Goal: Task Accomplishment & Management: Manage account settings

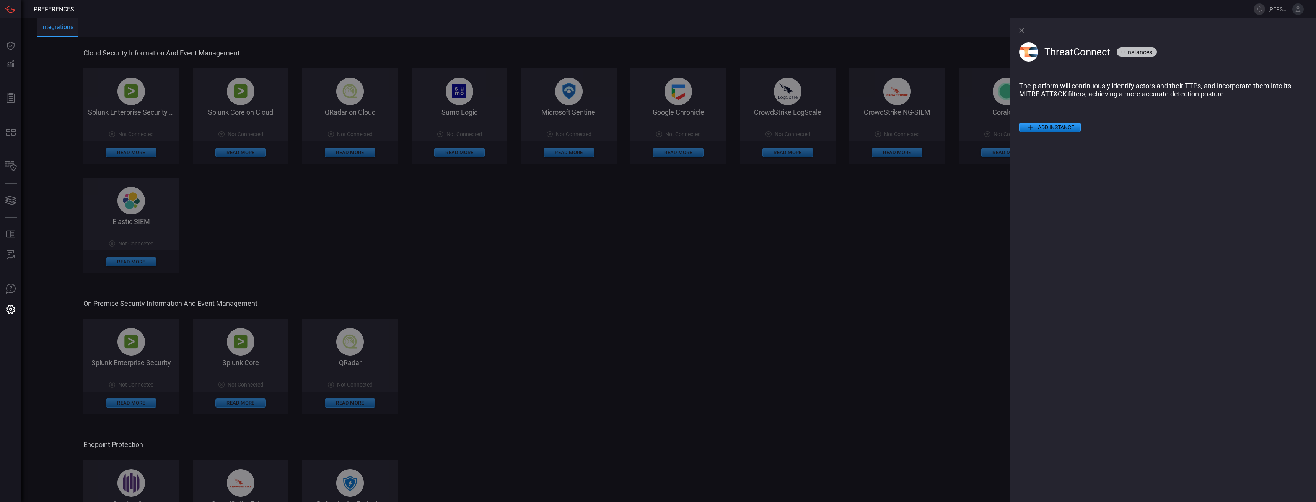
click at [1023, 31] on icon at bounding box center [1021, 30] width 5 height 5
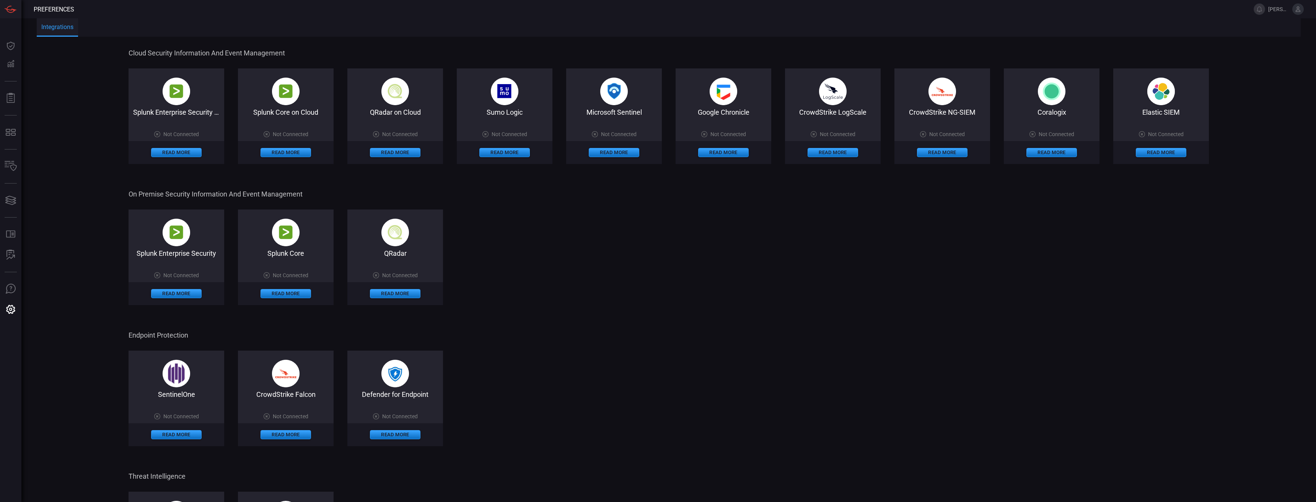
click at [617, 96] on img at bounding box center [614, 92] width 28 height 28
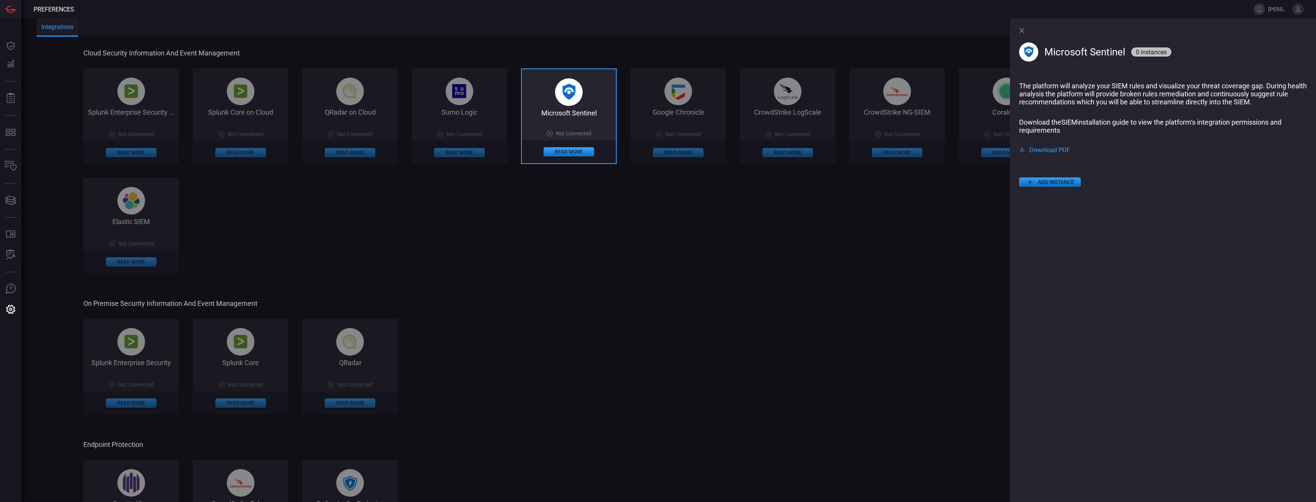
click at [1042, 187] on button "ADD INSTANCE" at bounding box center [1050, 182] width 62 height 9
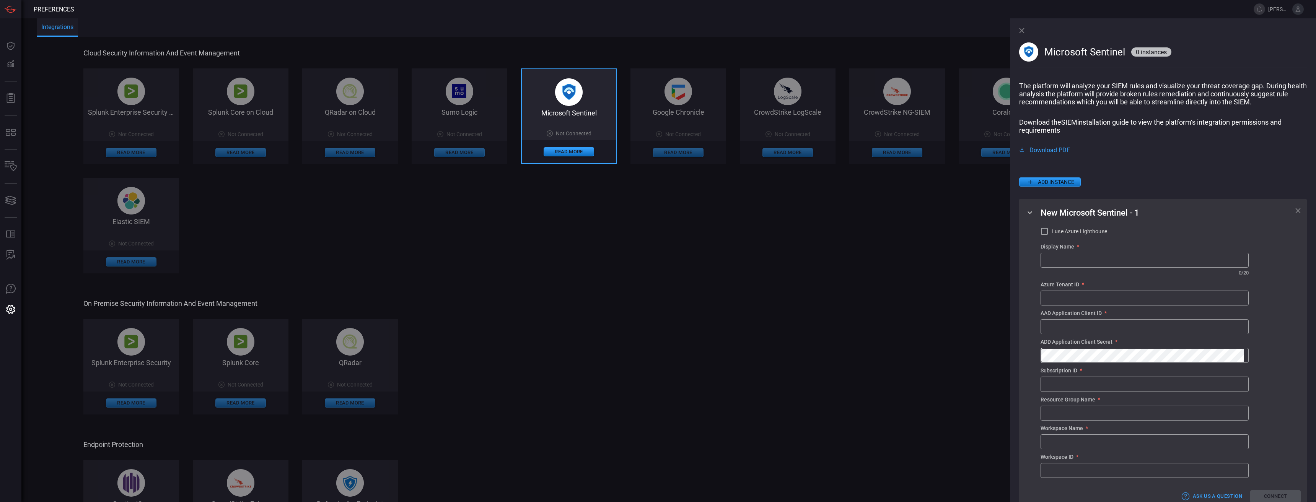
click at [1091, 265] on input "text" at bounding box center [1144, 260] width 207 height 14
click at [1086, 232] on span "I use Azure Lighthouse" at bounding box center [1079, 232] width 55 height 8
click at [1049, 232] on input "I use Azure Lighthouse" at bounding box center [1044, 231] width 9 height 9
checkbox input "true"
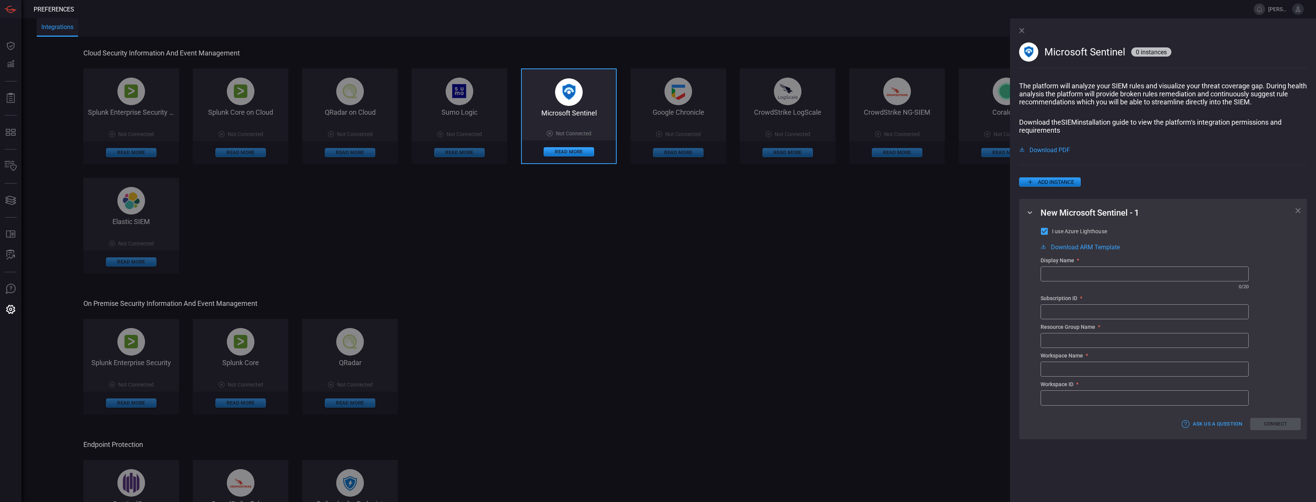
click at [1096, 250] on span "Download ARM Template" at bounding box center [1085, 247] width 69 height 6
click at [1049, 153] on span "Download PDF" at bounding box center [1050, 150] width 41 height 6
drag, startPoint x: 1074, startPoint y: 281, endPoint x: 1073, endPoint y: 272, distance: 8.5
click at [1074, 281] on input "text" at bounding box center [1144, 274] width 207 height 14
click at [1091, 271] on input "text" at bounding box center [1144, 274] width 207 height 14
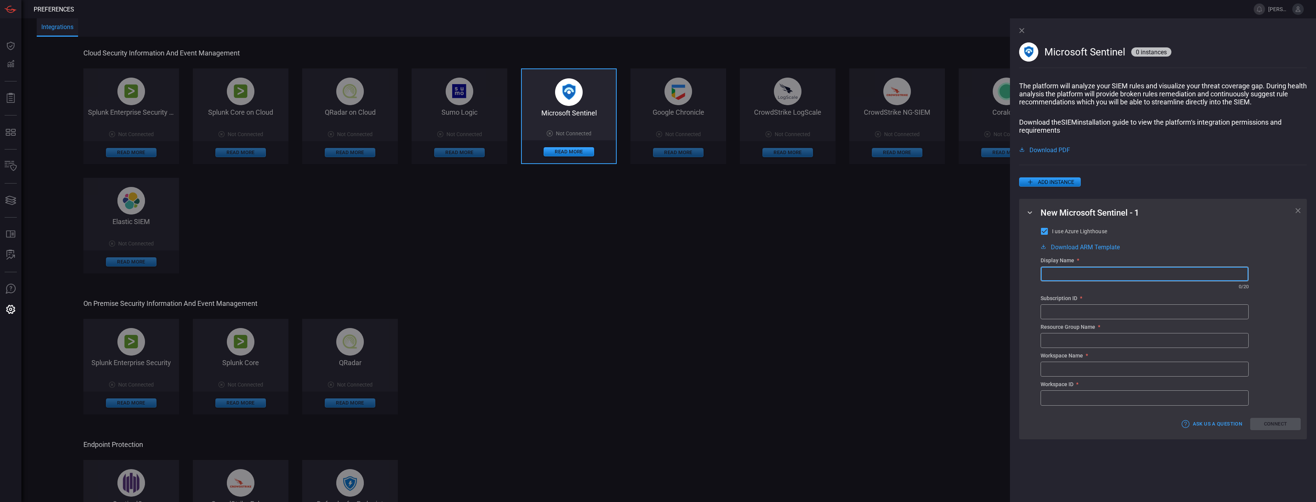
click at [677, 287] on div "Cloud Security Information and Event Management Splunk Enterprise Security on C…" at bounding box center [577, 373] width 988 height 670
click at [1083, 341] on input "text" at bounding box center [1144, 341] width 207 height 14
paste input "sentinel-rg-diaad"
drag, startPoint x: 1094, startPoint y: 342, endPoint x: 982, endPoint y: 335, distance: 112.0
click at [982, 335] on div "Cloud Security Information and Event Management Splunk Enterprise Security on C…" at bounding box center [577, 373] width 988 height 670
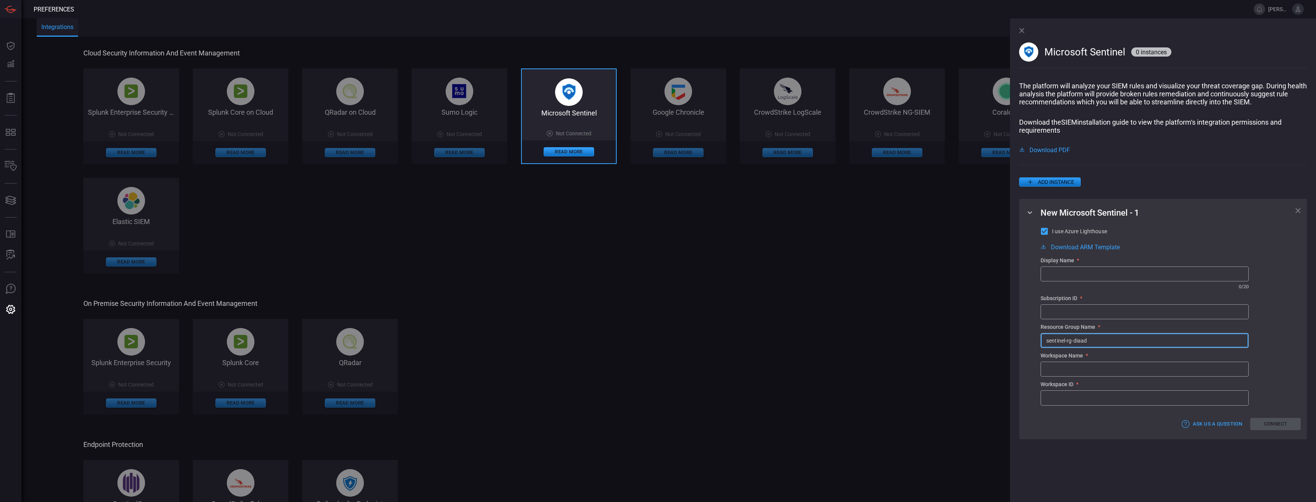
type input "sentinel-rg-diaad"
click at [1059, 372] on input "text" at bounding box center [1144, 369] width 207 height 14
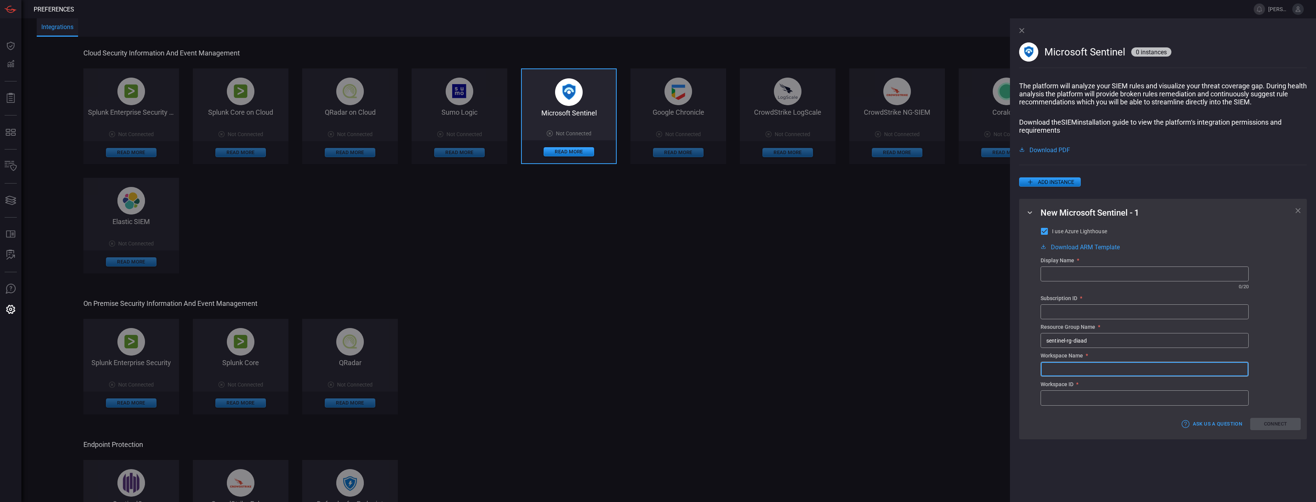
click at [1063, 374] on input "text" at bounding box center [1144, 369] width 207 height 14
paste input "Sentinel-WS-DIAAD"
type input "Sentinel-WS-DIAAD"
click at [1082, 396] on input "text" at bounding box center [1144, 398] width 207 height 14
paste input "3d6de43a-5807-432a-97c2-a5efa5f87505"
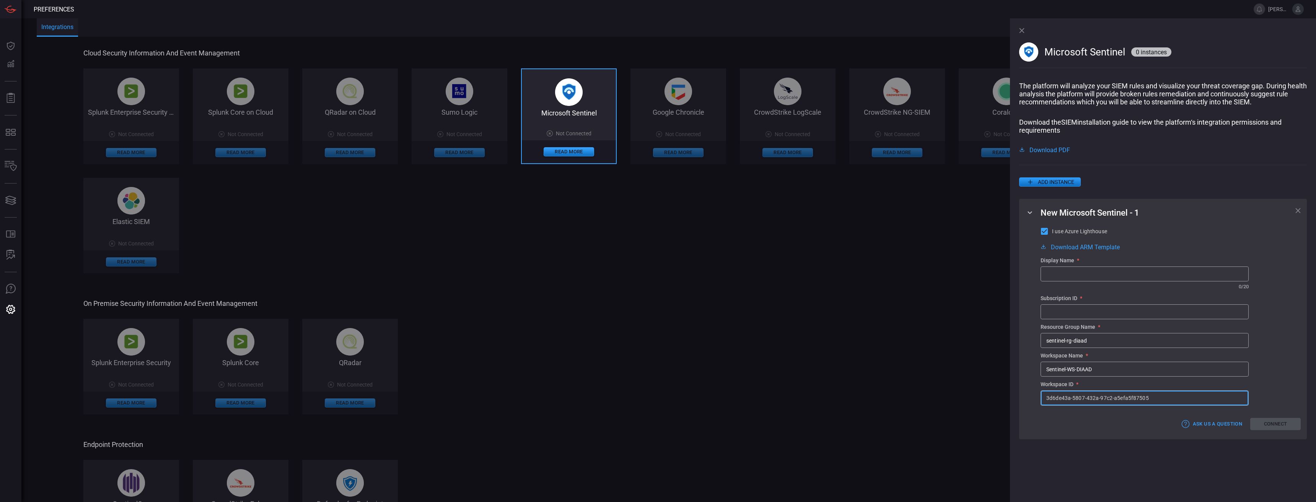
type input "3d6de43a-5807-432a-97c2-a5efa5f87505"
click at [1078, 313] on input "text" at bounding box center [1144, 312] width 207 height 14
paste input "455cba3a-2264-499e-ba95-3f235559a354"
type input "455cba3a-2264-499e-ba95-3f235559a354"
click at [1087, 277] on input "text" at bounding box center [1144, 274] width 207 height 14
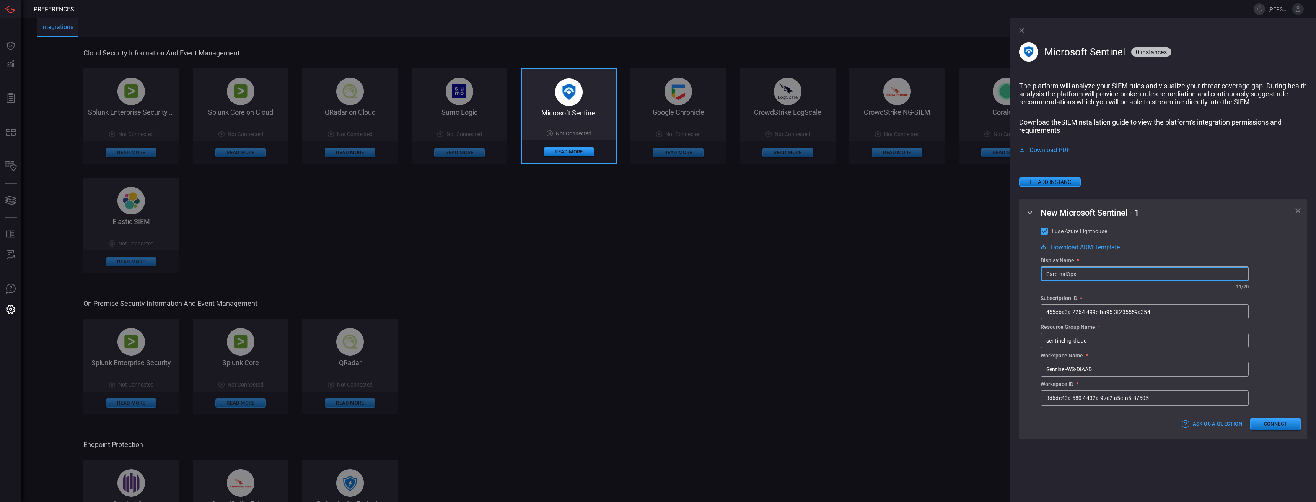
type input "CardinalOps"
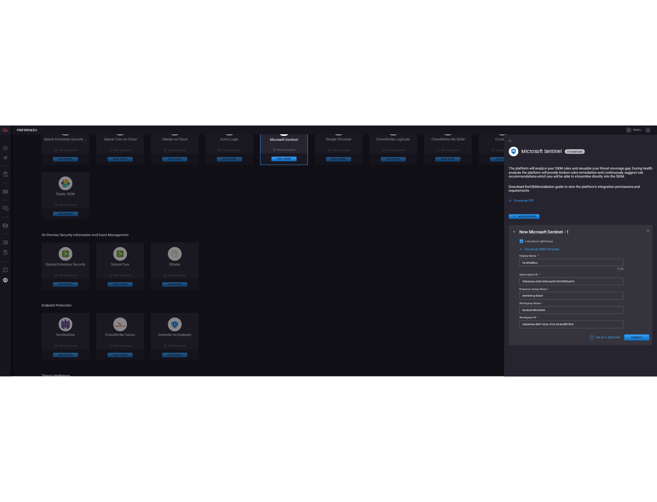
scroll to position [115, 0]
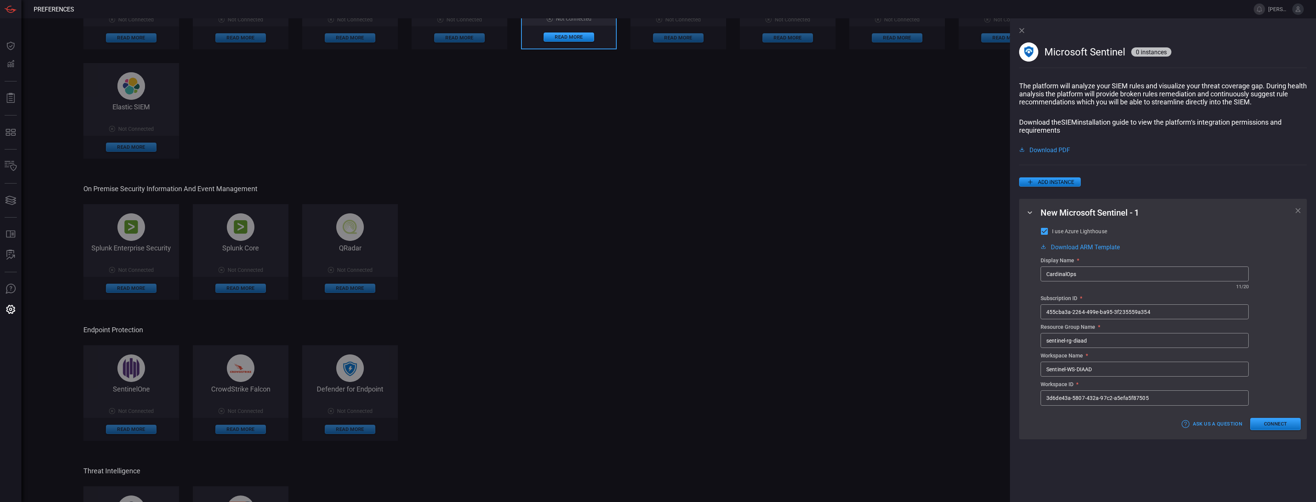
click at [1266, 418] on span at bounding box center [1171, 412] width 260 height 12
click at [1269, 424] on button "Connect" at bounding box center [1276, 424] width 51 height 13
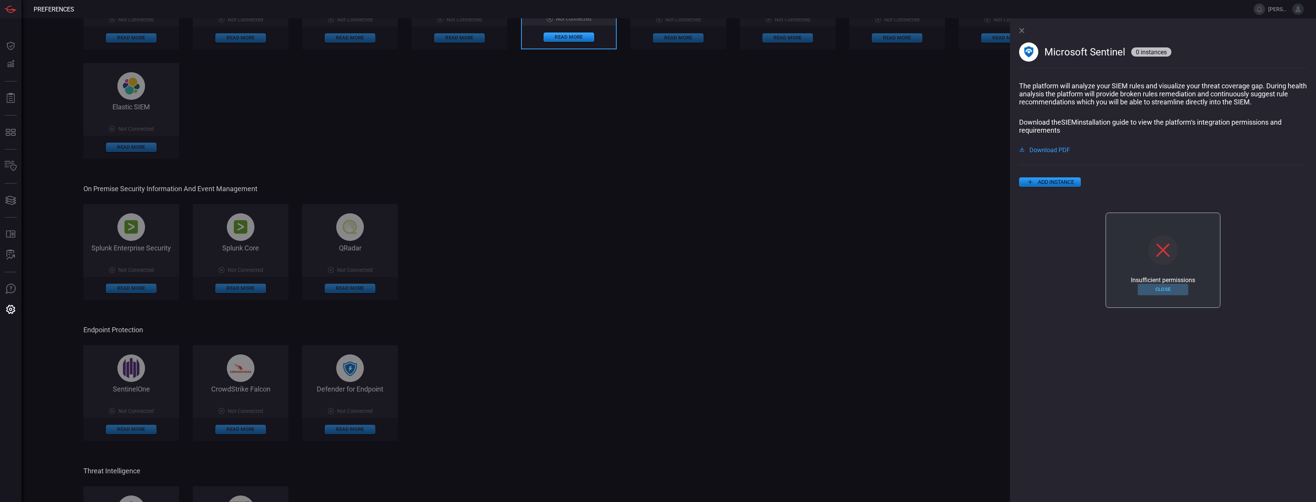
click at [1166, 291] on button "Close" at bounding box center [1163, 290] width 51 height 12
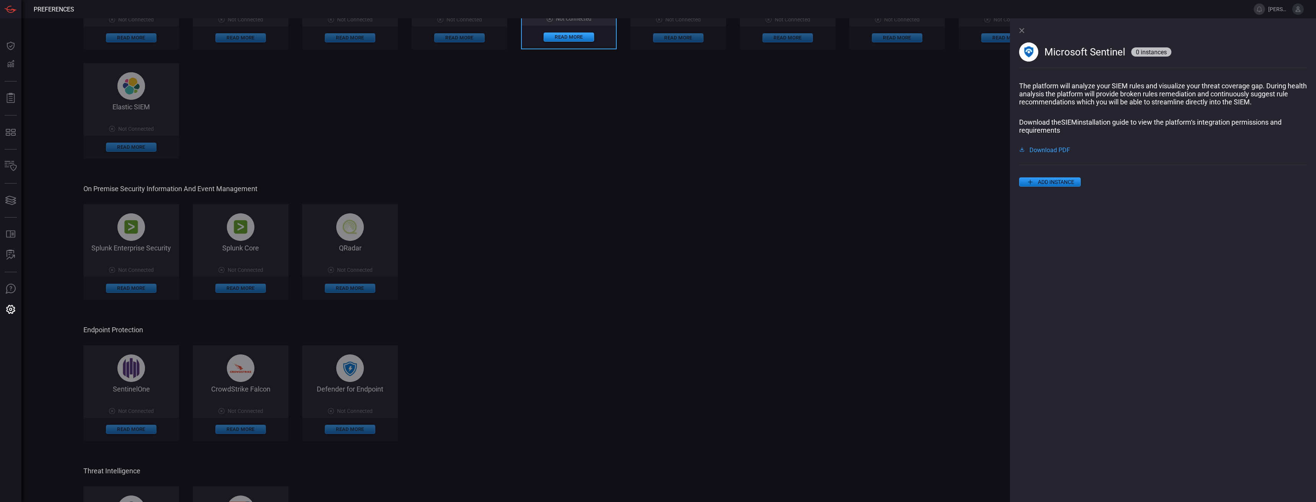
click at [1054, 184] on button "ADD INSTANCE" at bounding box center [1050, 182] width 62 height 9
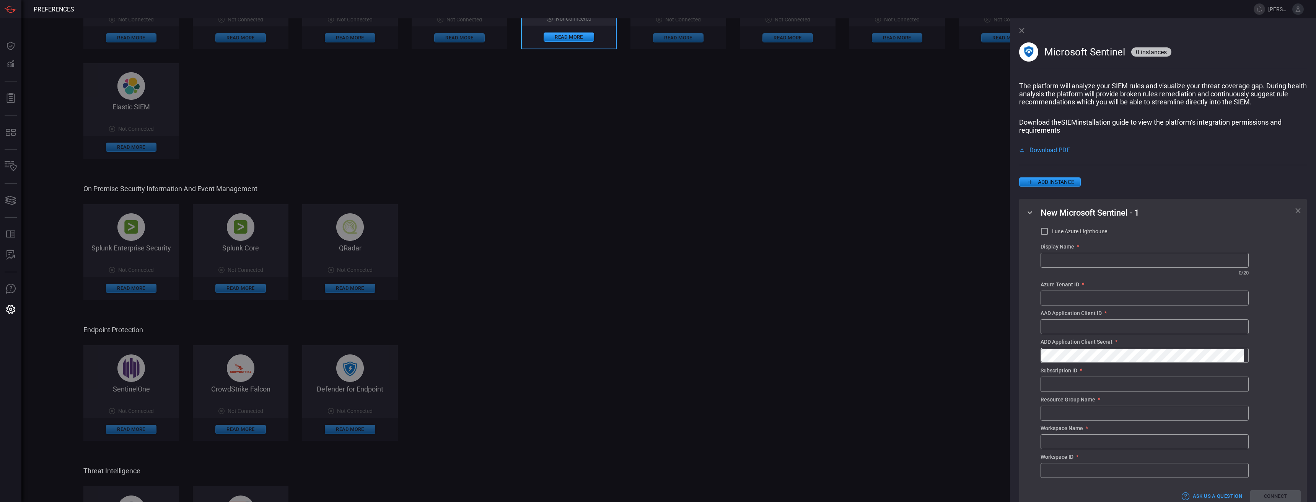
click at [1076, 233] on span "I use Azure Lighthouse" at bounding box center [1079, 232] width 55 height 8
click at [1049, 233] on input "I use Azure Lighthouse" at bounding box center [1044, 231] width 9 height 9
checkbox input "true"
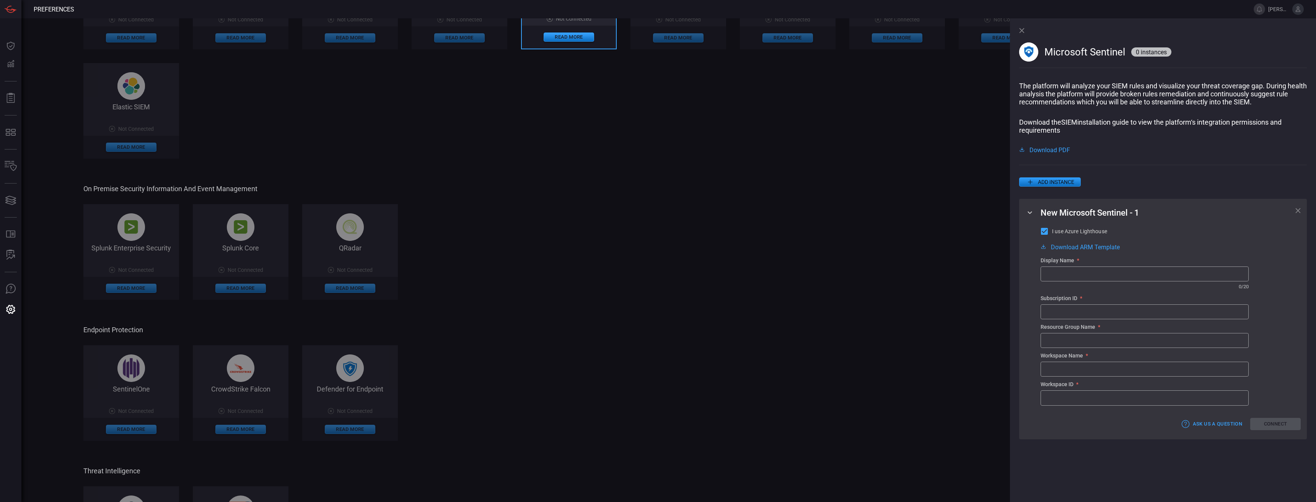
click at [1098, 278] on input "text" at bounding box center [1144, 274] width 207 height 14
type input "Enverus Sentinel"
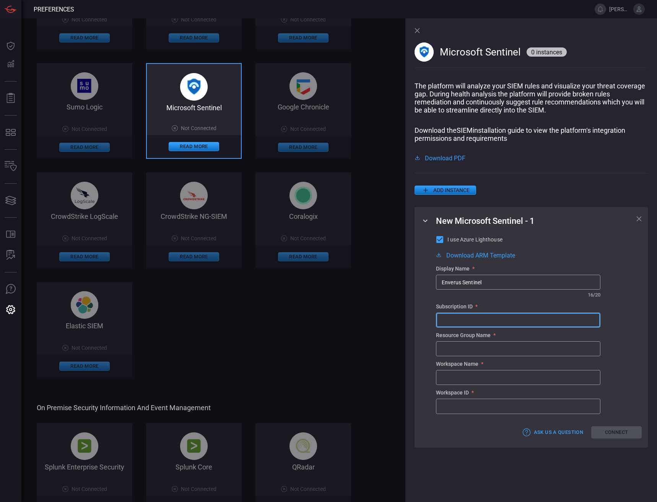
click at [473, 323] on input "text" at bounding box center [519, 320] width 164 height 14
paste input "455cba3a-2264-499e-ba95-3f235559a354"
type input "455cba3a-2264-499e-ba95-3f235559a354"
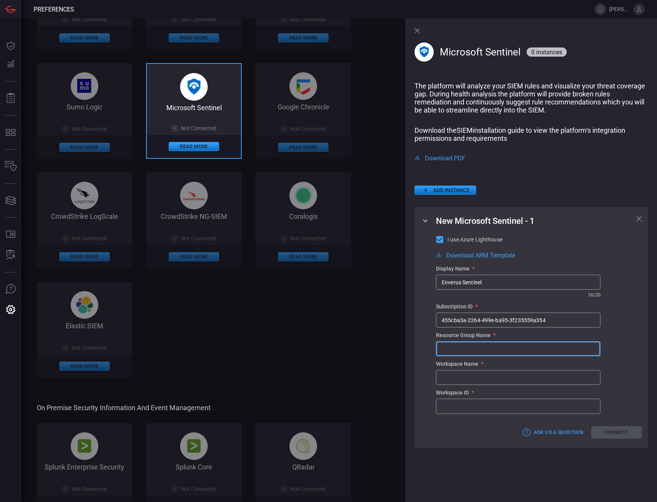
click at [494, 354] on input "text" at bounding box center [519, 349] width 164 height 14
paste input "sentinel-rg-diaad"
type input "sentinel-rg-diaad"
click at [511, 352] on input "sentinel-rg-diaad" at bounding box center [519, 349] width 164 height 14
click at [481, 378] on input "text" at bounding box center [519, 377] width 164 height 14
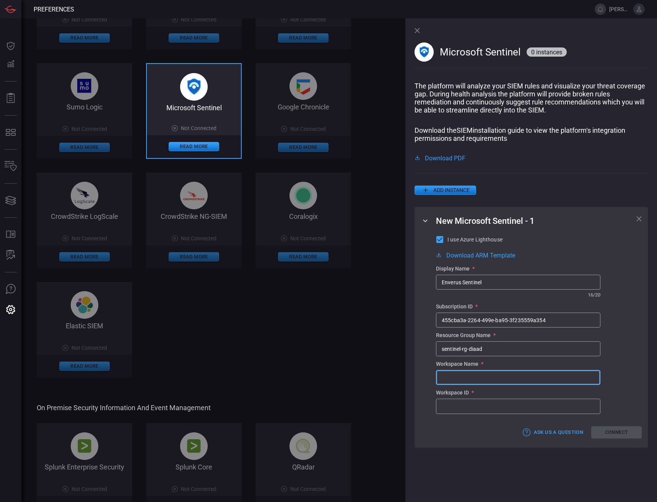
paste input "Sentinel-WS-DIAAD"
type input "Sentinel-WS-DIAAD"
click at [478, 396] on div "Workspace ID *" at bounding box center [518, 393] width 165 height 6
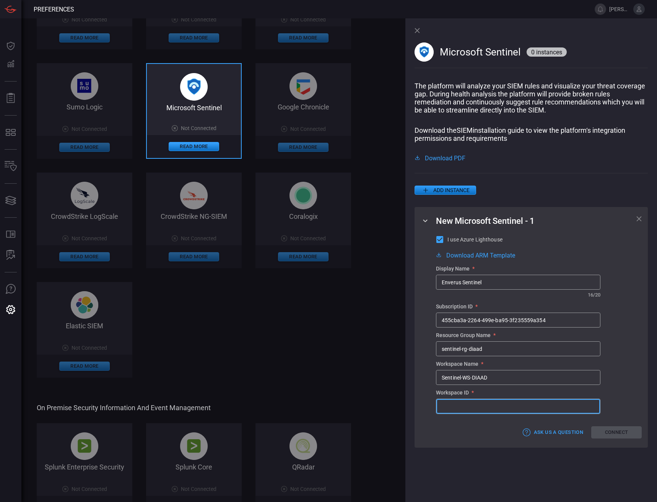
click at [475, 408] on input "text" at bounding box center [519, 406] width 164 height 14
paste input "3d6de43a-5807-432a-97c2-a5efa5f87505"
type input "3d6de43a-5807-432a-97c2-a5efa5f87505"
click at [617, 437] on button "Connect" at bounding box center [617, 432] width 51 height 13
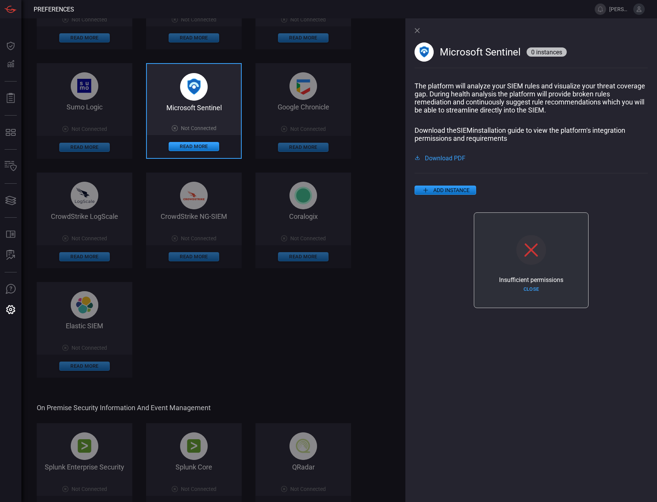
click at [534, 258] on icon at bounding box center [531, 250] width 24 height 24
click at [530, 287] on button "Close" at bounding box center [531, 290] width 51 height 12
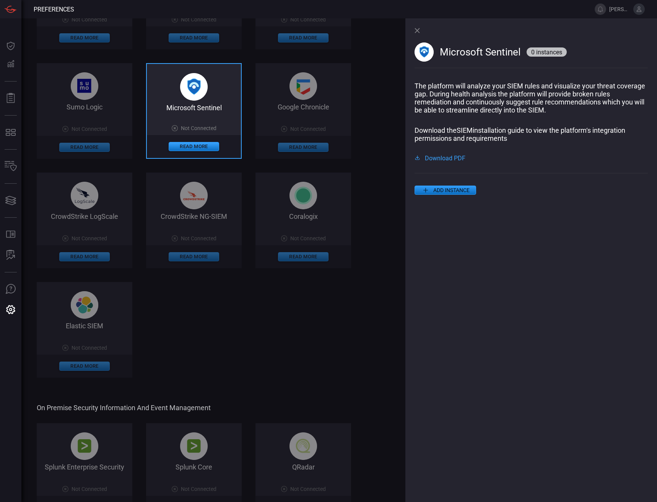
click at [456, 190] on button "ADD INSTANCE" at bounding box center [446, 190] width 62 height 9
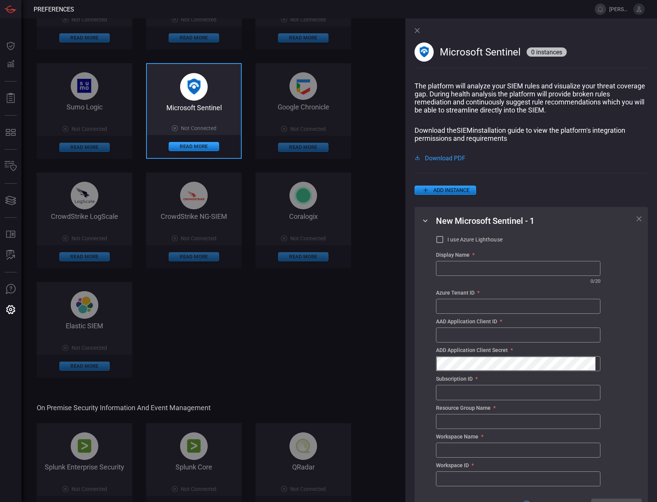
click at [458, 238] on span "I use Azure Lighthouse" at bounding box center [475, 240] width 55 height 8
click at [445, 238] on input "I use Azure Lighthouse" at bounding box center [439, 239] width 9 height 9
checkbox input "true"
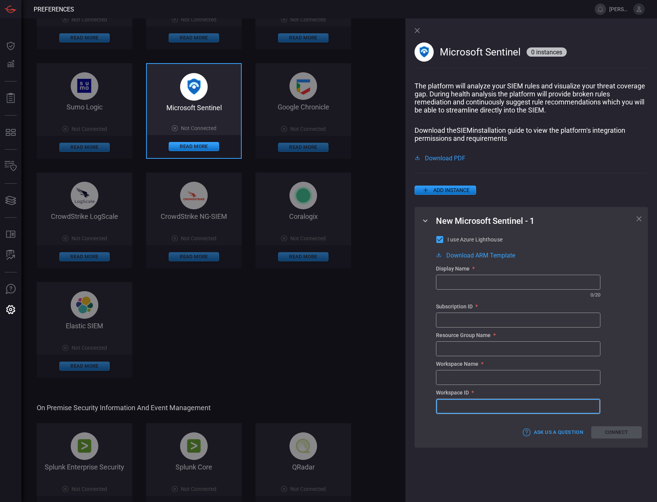
drag, startPoint x: 474, startPoint y: 413, endPoint x: 468, endPoint y: 413, distance: 6.1
click at [474, 413] on input "text" at bounding box center [519, 406] width 164 height 14
paste input "3d6de43a-5807-432a-97c2-a5efa5f87505"
type input "3d6de43a-5807-432a-97c2-a5efa5f87505"
click at [449, 391] on div "Display Name * ​ ​ 0 / 20 Subscription ID * ​ Resource Group Name * ​ Workspace…" at bounding box center [539, 340] width 206 height 148
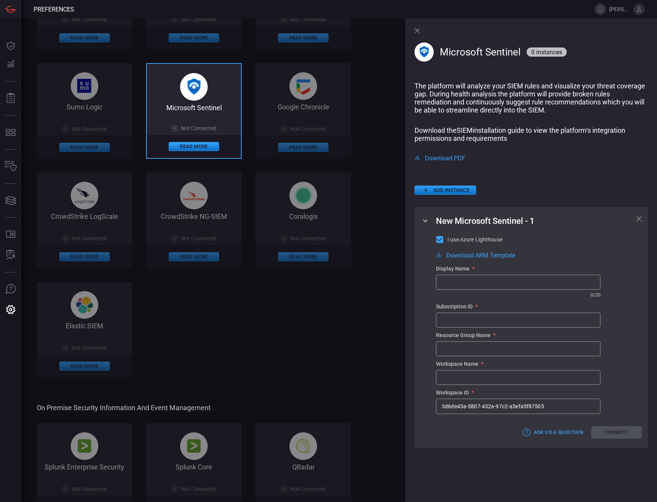
click at [453, 383] on input "text" at bounding box center [519, 377] width 164 height 14
paste input "Sentinel-WS-DIAAD"
type input "Sentinel-WS-DIAAD"
click at [475, 323] on input "text" at bounding box center [519, 320] width 164 height 14
paste input "455cba3a-2264-499e-ba95-3f235559a354"
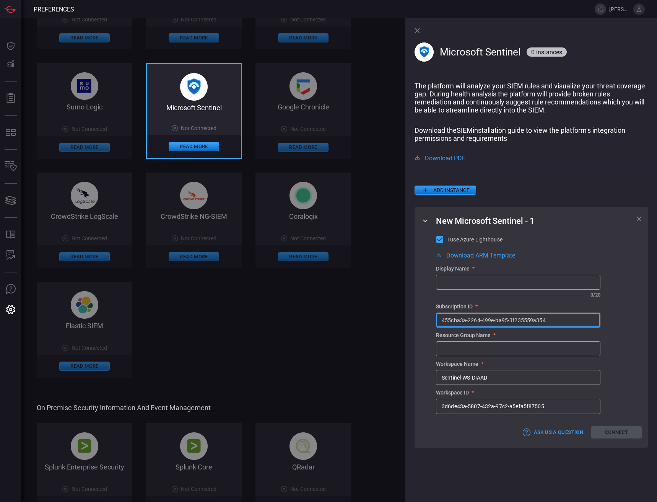
type input "455cba3a-2264-499e-ba95-3f235559a354"
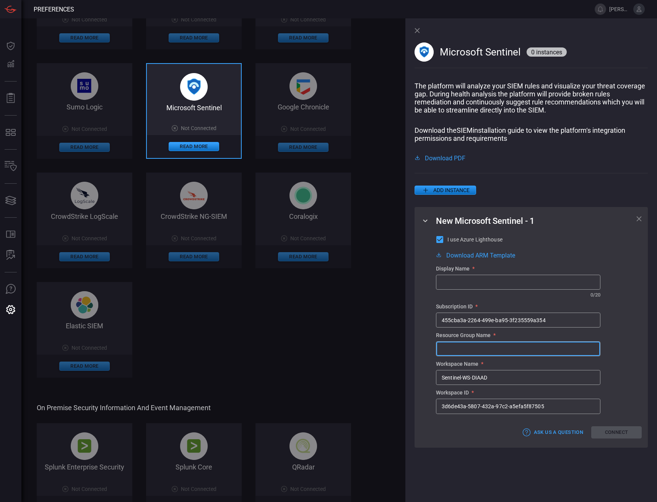
click at [478, 356] on input "text" at bounding box center [519, 349] width 164 height 14
paste input "sentinel-rg-diaad"
type input "sentinel-rg-diaad"
drag, startPoint x: 477, startPoint y: 278, endPoint x: 480, endPoint y: 284, distance: 6.2
click at [478, 278] on div "​" at bounding box center [518, 282] width 165 height 15
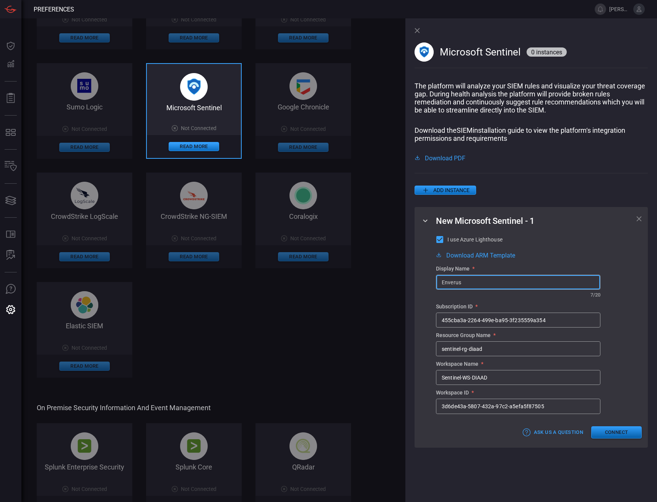
type input "Enverus"
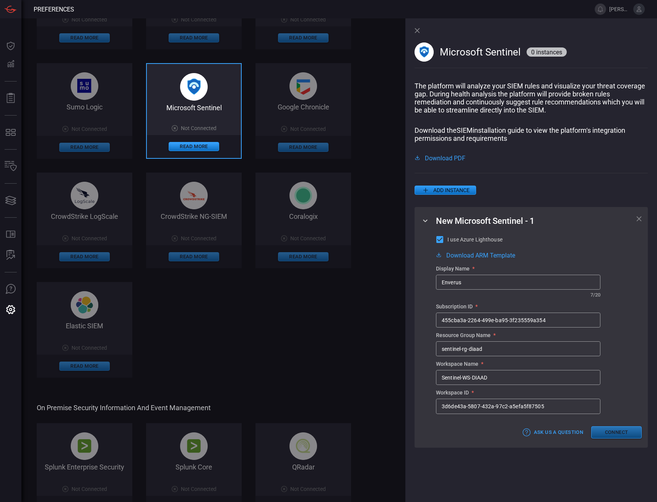
click at [612, 434] on button "Connect" at bounding box center [617, 432] width 51 height 13
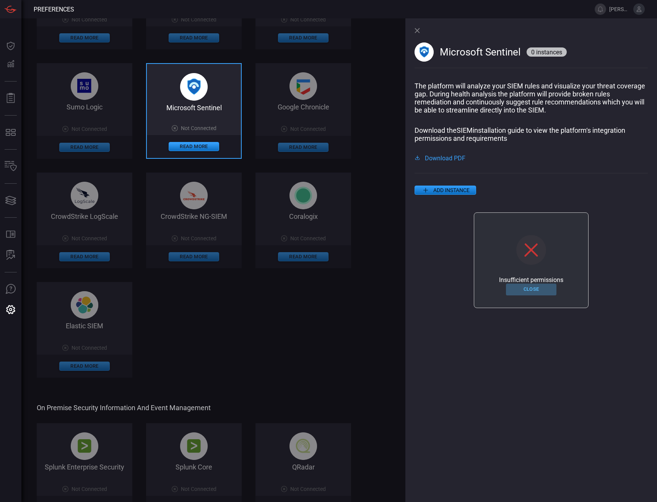
click at [537, 291] on button "Close" at bounding box center [531, 290] width 51 height 12
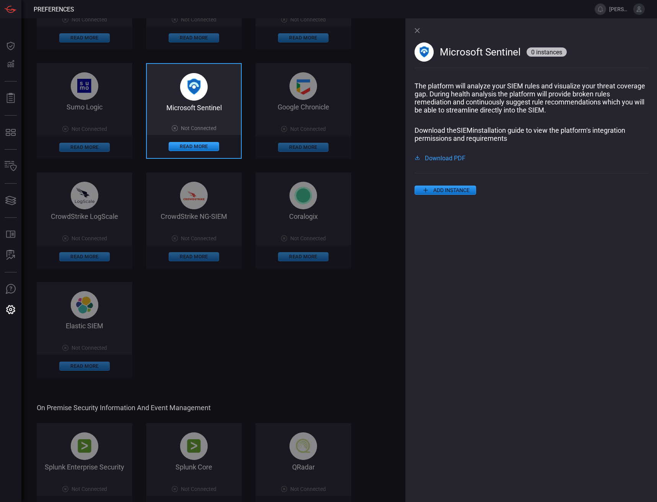
click at [414, 29] on div "Microsoft Sentinel 0 instances The platform will analyze your SIEM rules and vi…" at bounding box center [532, 260] width 252 height 484
click at [416, 28] on icon at bounding box center [417, 30] width 5 height 5
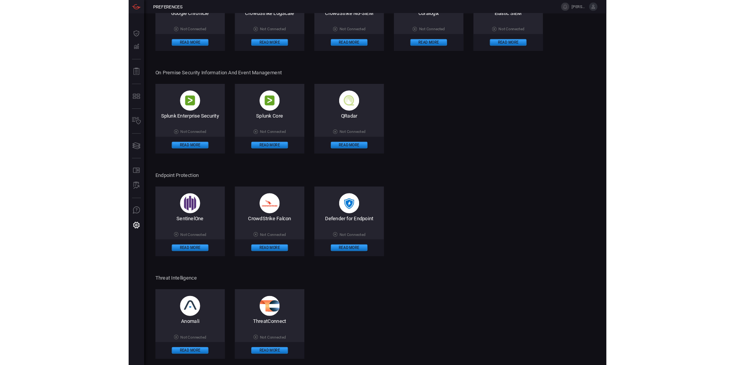
scroll to position [207, 0]
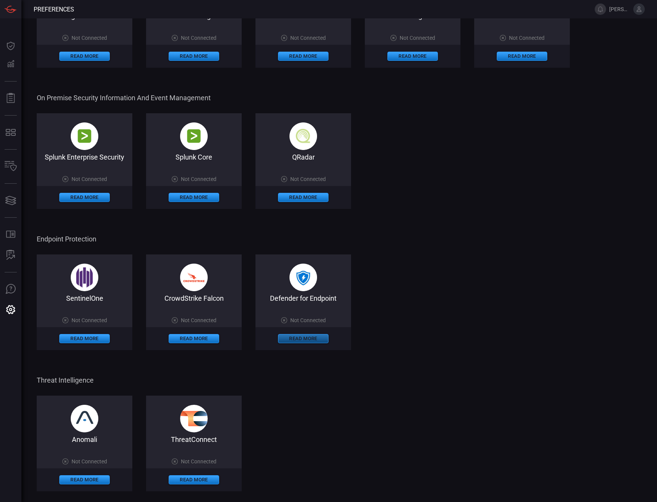
click at [308, 335] on button "Read More" at bounding box center [303, 338] width 51 height 9
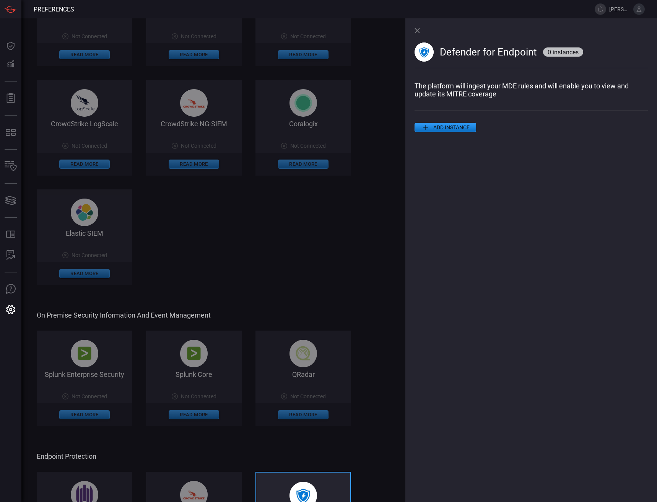
click at [449, 127] on button "ADD INSTANCE" at bounding box center [446, 127] width 62 height 9
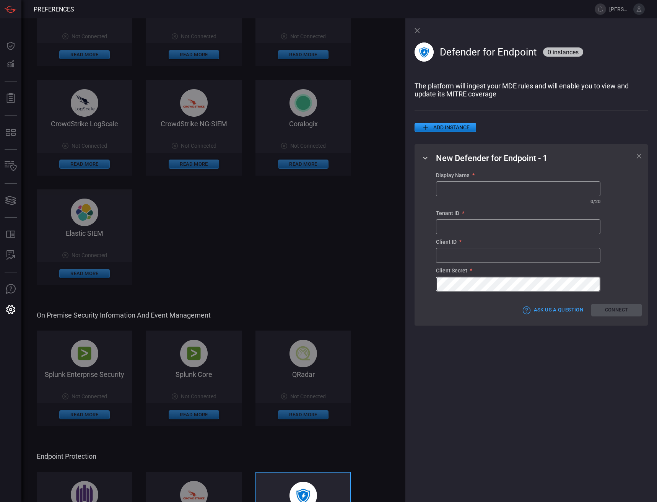
click at [466, 196] on input "text" at bounding box center [519, 189] width 164 height 14
click at [462, 130] on button "ADD INSTANCE" at bounding box center [446, 127] width 62 height 9
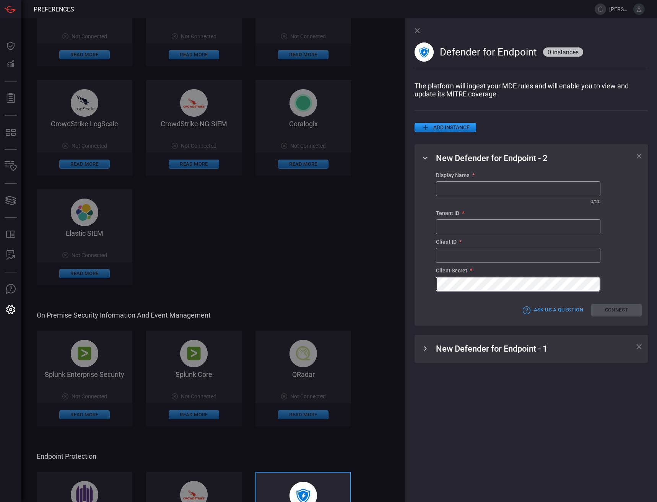
click at [636, 352] on div "New Defender for Endpoint - 1" at bounding box center [539, 349] width 206 height 10
click at [639, 349] on icon at bounding box center [639, 346] width 5 height 5
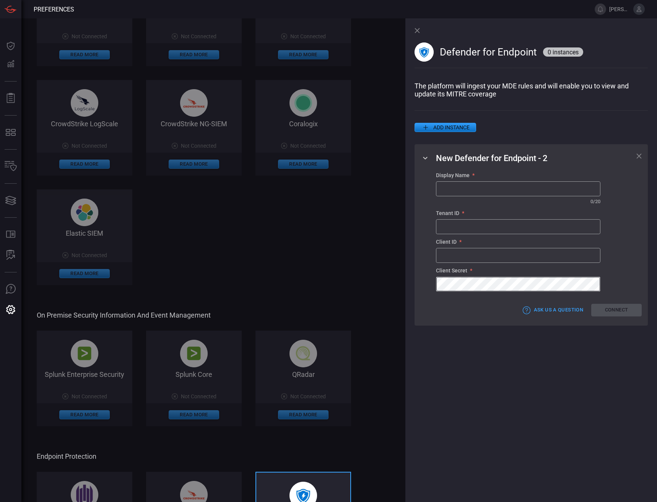
click at [419, 33] on icon at bounding box center [417, 30] width 5 height 5
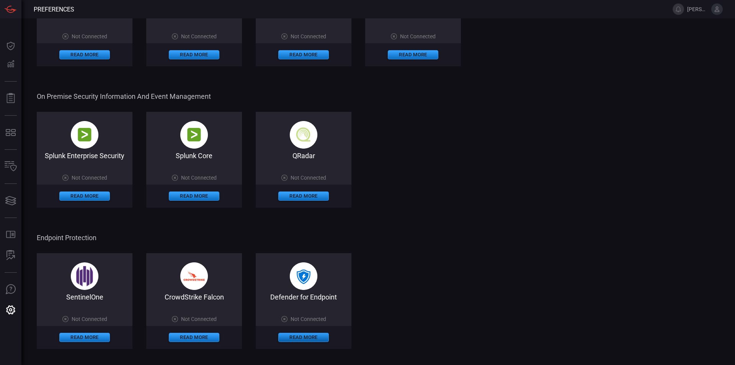
click at [320, 337] on button "Read More" at bounding box center [303, 337] width 51 height 9
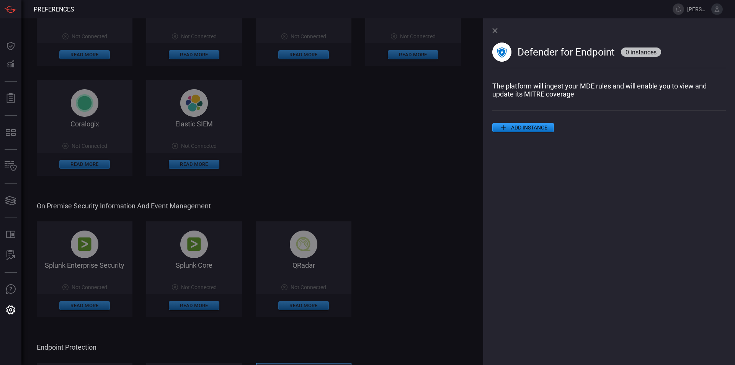
click at [506, 125] on icon at bounding box center [503, 127] width 9 height 9
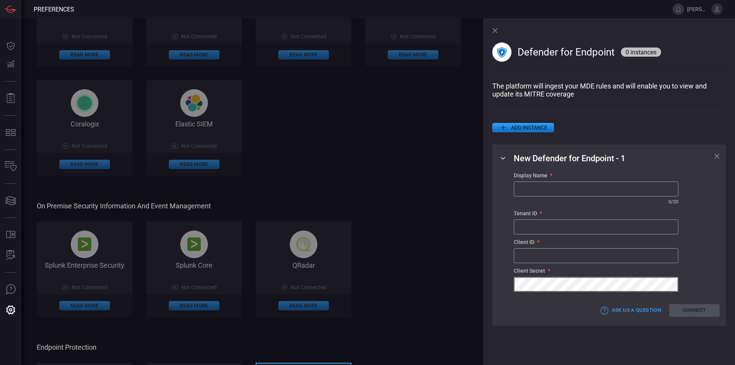
click at [545, 254] on input "text" at bounding box center [596, 255] width 164 height 14
paste input "7e68c5e1-d570-4add-8d39-bd56fdebd4f3"
type input "7e68c5e1-d570-4add-8d39-bd56fdebd4f3"
click at [583, 229] on input "text" at bounding box center [596, 227] width 164 height 14
paste input "61f90f11-8d76-4b05-9b09-90af7d07328a"
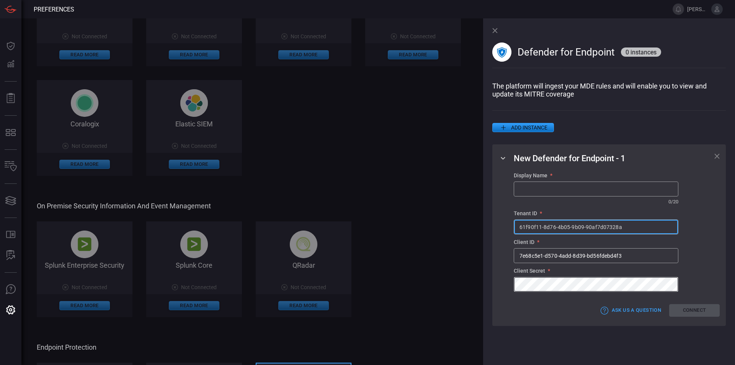
type input "61f90f11-8d76-4b05-9b09-90af7d07328a"
click at [559, 192] on input "text" at bounding box center [596, 189] width 164 height 14
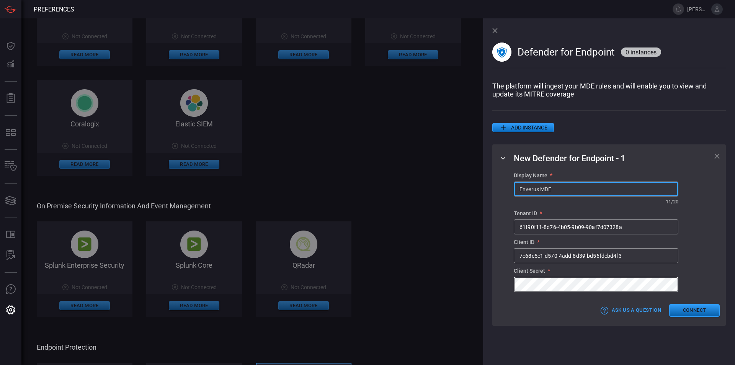
type input "Enverus MDE"
click at [700, 315] on button "Connect" at bounding box center [694, 310] width 51 height 13
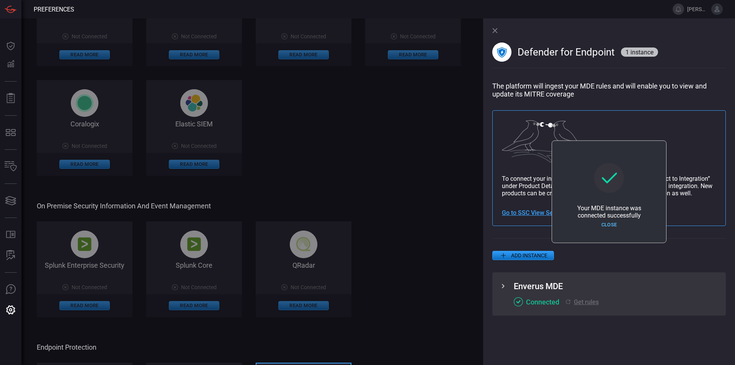
click at [614, 225] on button "Close" at bounding box center [609, 225] width 51 height 12
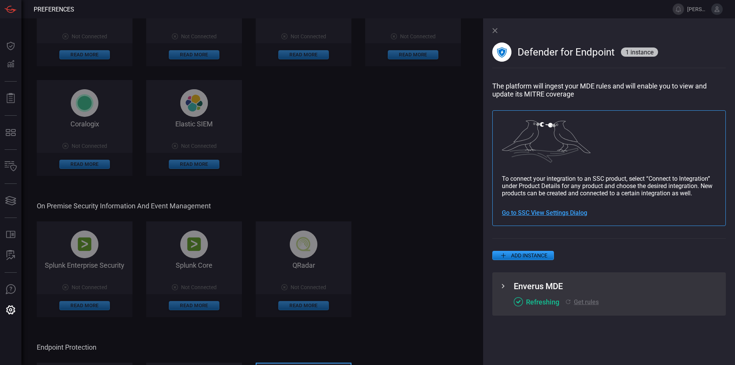
click at [493, 34] on div "Defender for Endpoint 1 instance" at bounding box center [608, 50] width 233 height 64
click at [495, 31] on icon at bounding box center [494, 30] width 5 height 5
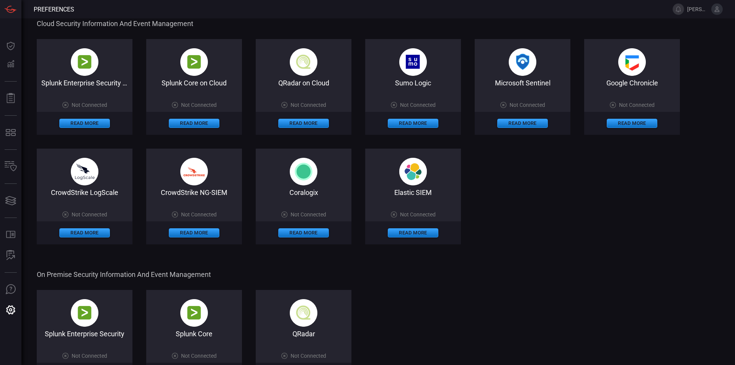
scroll to position [0, 0]
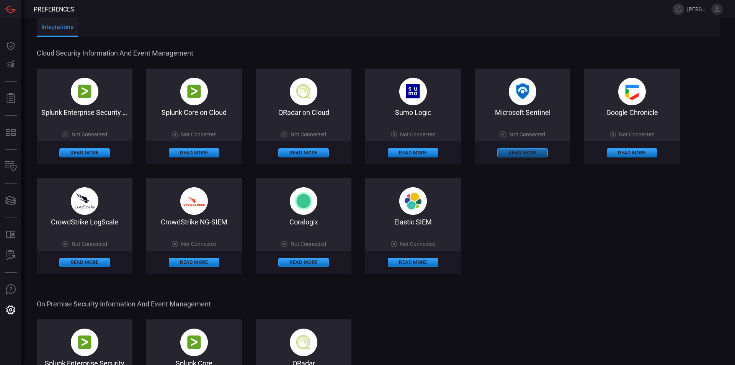
click at [520, 154] on button "Read More" at bounding box center [522, 152] width 51 height 9
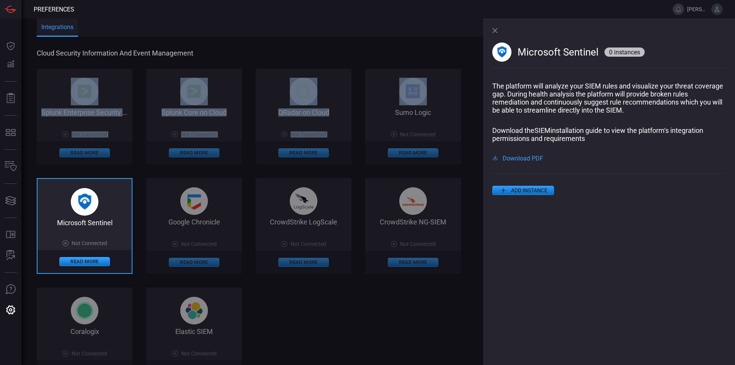
click at [359, 66] on div "Cloud Security Information and Event Management Splunk Enterprise Security on C…" at bounding box center [263, 216] width 453 height 334
click at [229, 49] on span "Cloud Security Information and Event Management" at bounding box center [263, 53] width 452 height 8
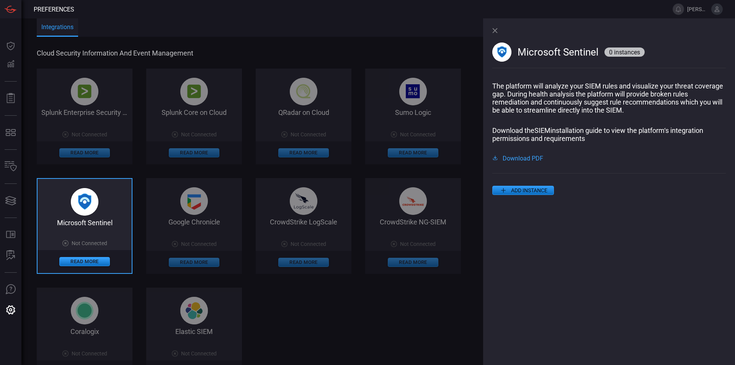
click at [494, 29] on icon at bounding box center [494, 30] width 5 height 5
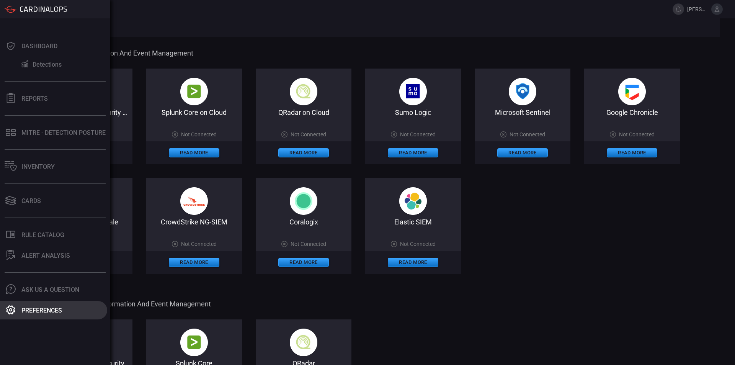
click at [61, 316] on button "Preferences" at bounding box center [53, 310] width 107 height 18
click at [62, 312] on div "Preferences" at bounding box center [41, 310] width 41 height 7
click at [62, 309] on div "Preferences" at bounding box center [41, 310] width 41 height 7
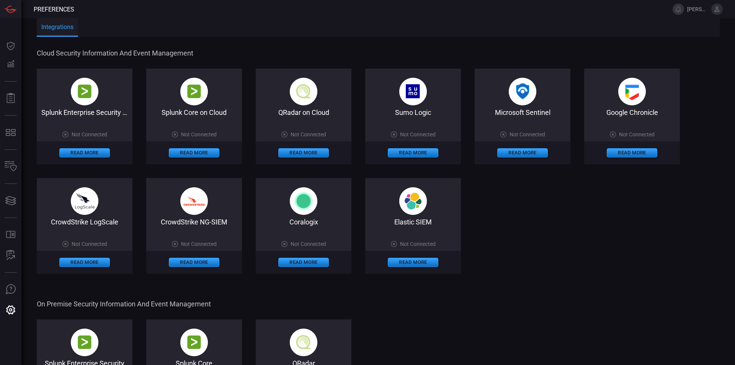
click at [709, 13] on span "[PERSON_NAME].[PERSON_NAME]" at bounding box center [705, 8] width 36 height 11
click at [705, 12] on span "[PERSON_NAME].[PERSON_NAME]" at bounding box center [697, 9] width 21 height 6
click at [708, 13] on span "[PERSON_NAME].[PERSON_NAME]" at bounding box center [705, 8] width 36 height 11
click at [518, 154] on button "Read More" at bounding box center [522, 152] width 51 height 9
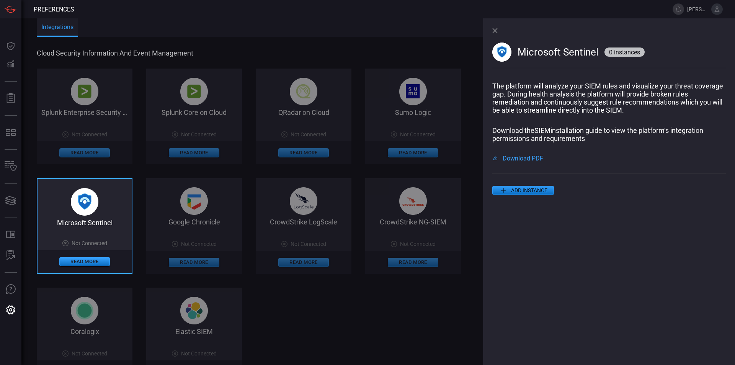
drag, startPoint x: 332, startPoint y: 286, endPoint x: 352, endPoint y: 283, distance: 20.9
click at [332, 286] on div "Splunk Enterprise Security on Cloud Not Connected Read More Splunk Core on Clou…" at bounding box center [263, 226] width 453 height 315
click at [495, 30] on icon at bounding box center [494, 30] width 5 height 5
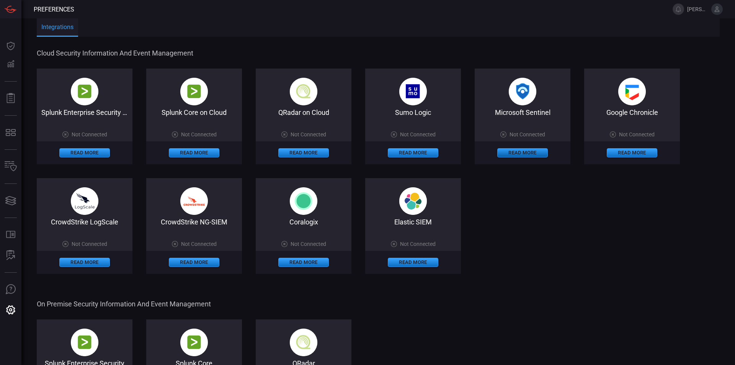
click at [528, 151] on button "Read More" at bounding box center [522, 152] width 51 height 9
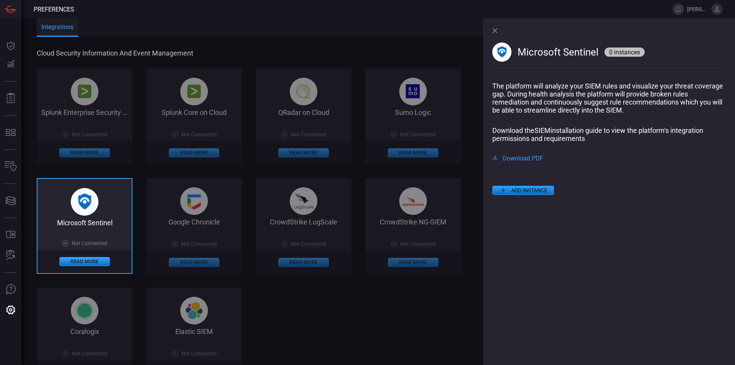
click at [522, 192] on button "ADD INSTANCE" at bounding box center [523, 190] width 62 height 9
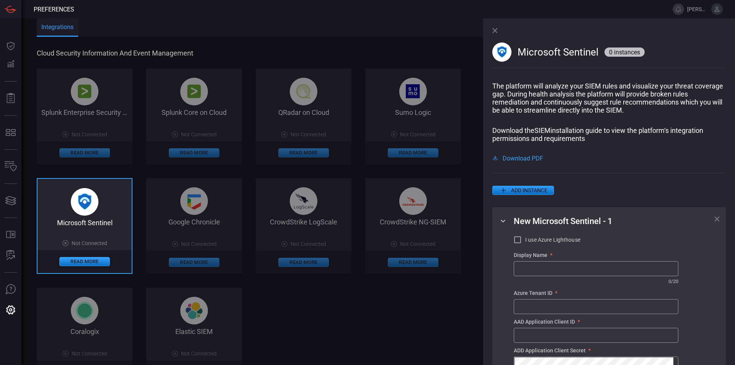
click at [537, 242] on span "I use Azure Lighthouse" at bounding box center [552, 240] width 55 height 8
click at [522, 242] on input "I use Azure Lighthouse" at bounding box center [517, 239] width 9 height 9
checkbox input "true"
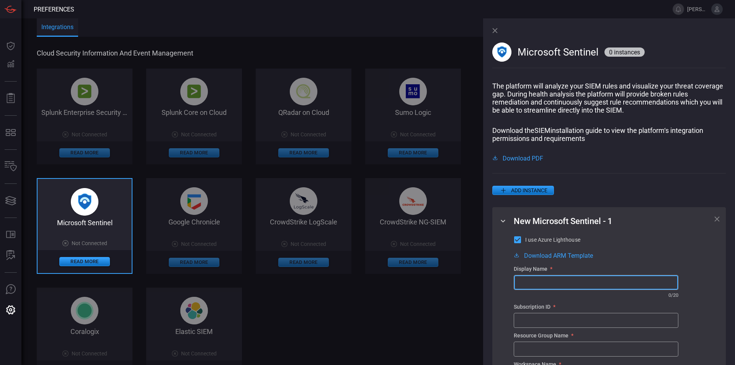
click at [597, 279] on input "text" at bounding box center [596, 282] width 164 height 14
type input "Enverus Sentinel"
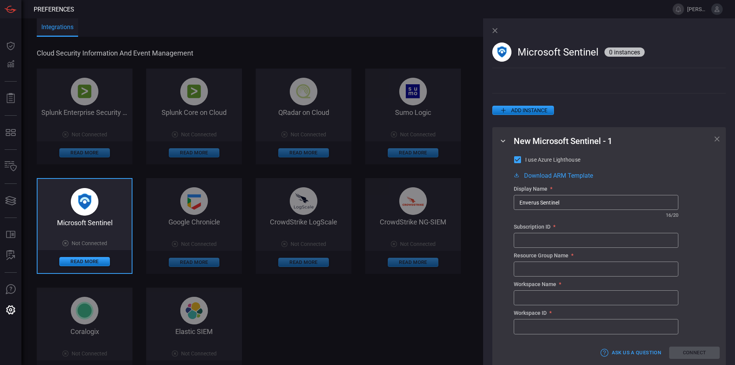
scroll to position [97, 0]
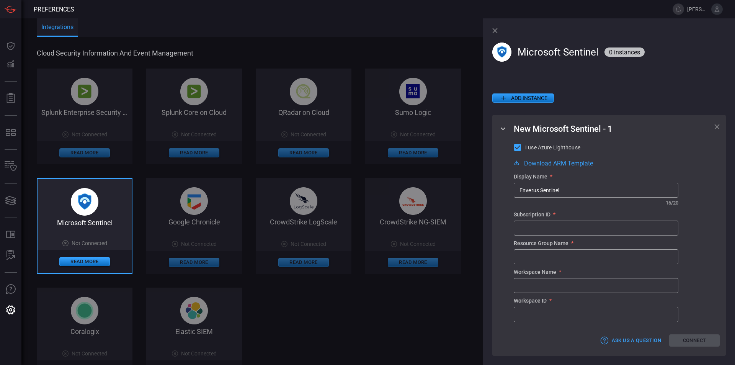
click at [555, 218] on div "Subscription ID * ​" at bounding box center [596, 223] width 165 height 24
click at [555, 225] on input "text" at bounding box center [596, 228] width 164 height 14
paste input "455cba3a-2264-499e-ba95-3f235559a354"
type input "455cba3a-2264-499e-ba95-3f235559a354"
click at [538, 250] on input "text" at bounding box center [596, 257] width 164 height 14
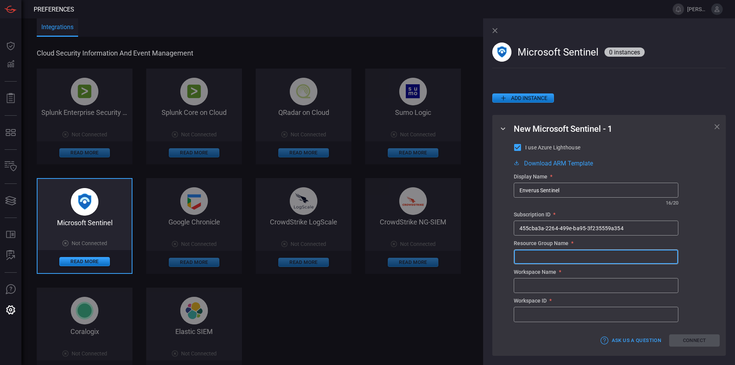
paste input "sentinel-rg-diaad"
type input "sentinel-rg-diaad"
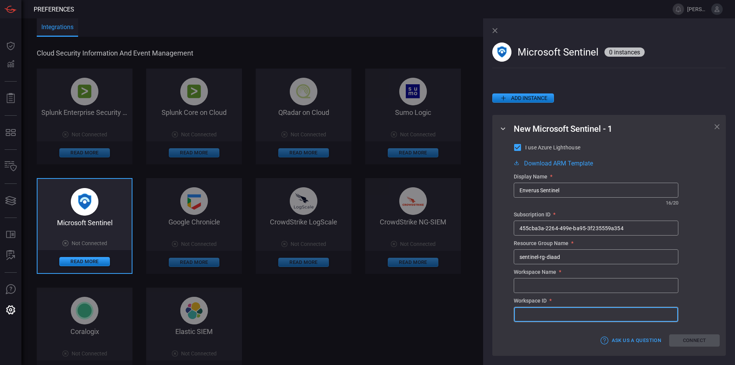
click at [551, 310] on input "text" at bounding box center [596, 314] width 164 height 14
paste input "3d6de43a-5807-432a-97c2-a5efa5f87505"
type input "3d6de43a-5807-432a-97c2-a5efa5f87505"
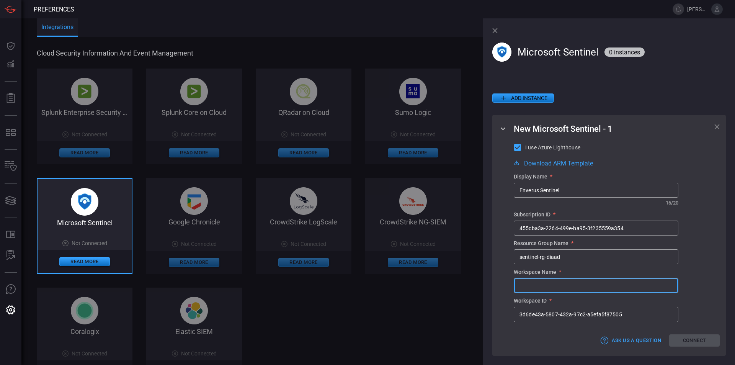
click at [553, 283] on input "text" at bounding box center [596, 285] width 164 height 14
paste input "Sentinel-WS-DIAAD"
type input "Sentinel-WS-DIAAD"
click at [683, 339] on button "Connect" at bounding box center [694, 340] width 51 height 13
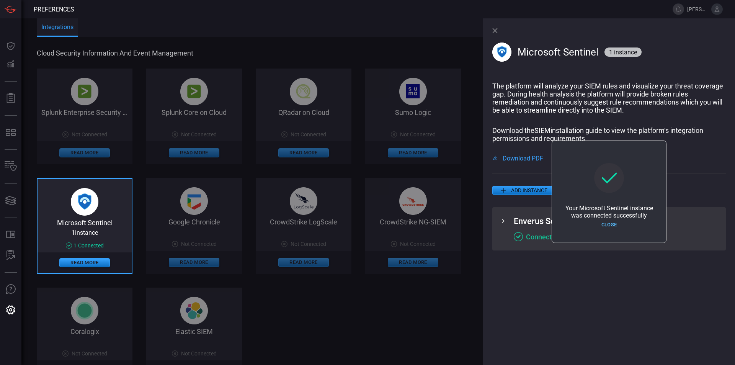
click at [603, 225] on button "Close" at bounding box center [609, 225] width 51 height 12
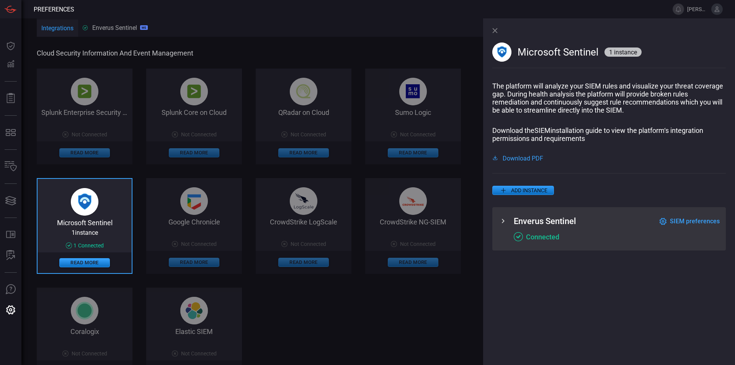
click at [675, 222] on span "SIEM preferences" at bounding box center [695, 220] width 50 height 7
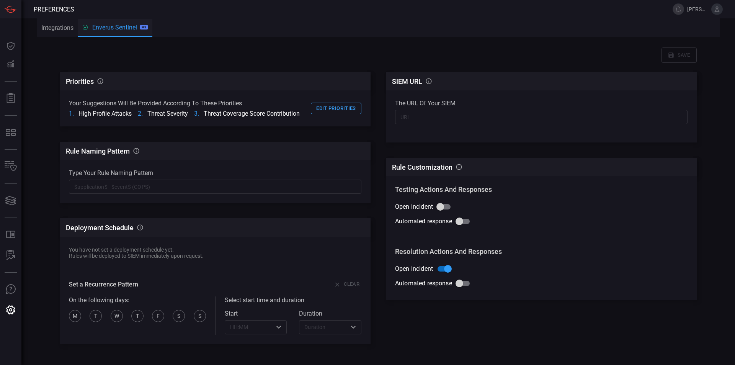
click at [407, 121] on input "text" at bounding box center [541, 117] width 292 height 14
click at [455, 117] on input "text" at bounding box center [541, 117] width 292 height 14
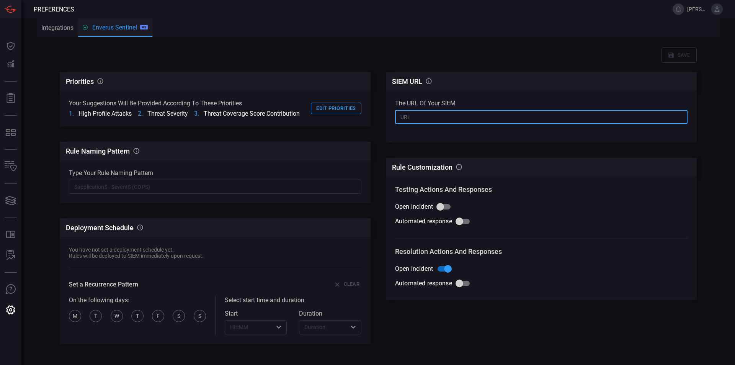
paste input "[URL][DOMAIN_NAME]"
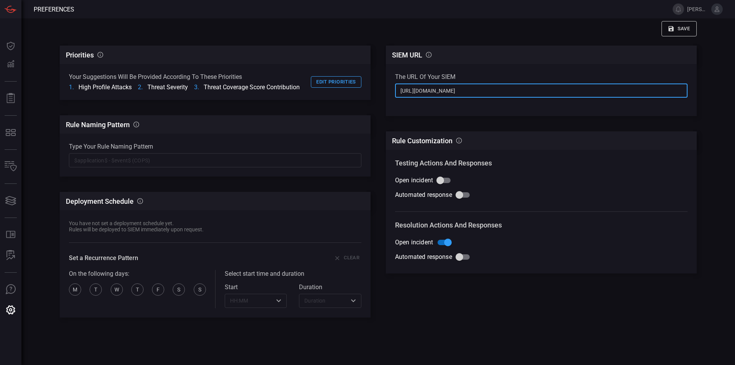
scroll to position [28, 0]
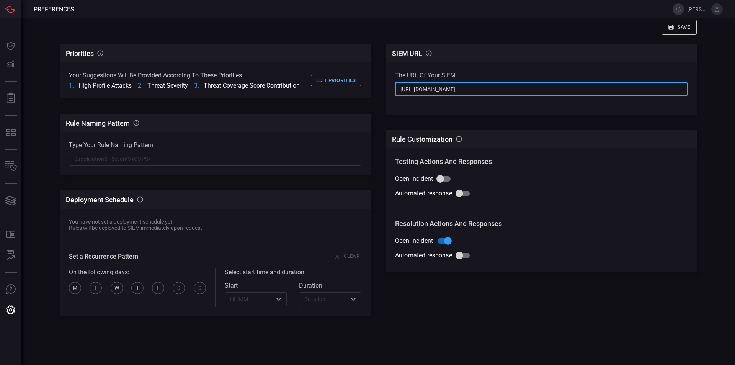
type input "[URL][DOMAIN_NAME]"
click at [328, 78] on button "Edit priorities" at bounding box center [336, 81] width 51 height 12
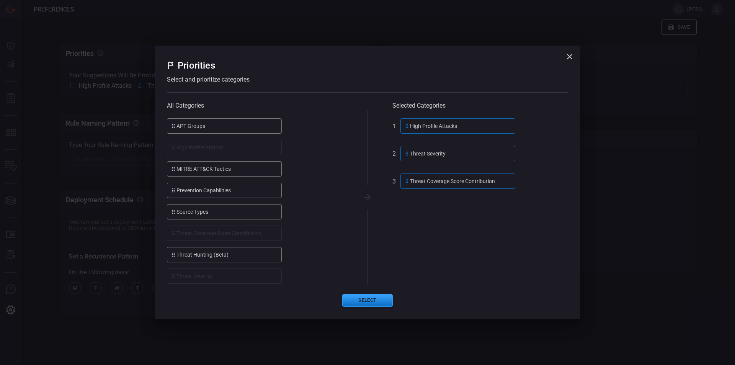
click at [218, 124] on div "APT Groups" at bounding box center [224, 125] width 115 height 15
click at [171, 128] on icon at bounding box center [173, 125] width 6 height 9
drag, startPoint x: 171, startPoint y: 128, endPoint x: 414, endPoint y: 179, distance: 248.0
click at [414, 179] on div "All Categories APT Groups High Profile Attacks MITRE ATT&CK Tactics Prevention …" at bounding box center [367, 196] width 401 height 173
click at [208, 137] on ul "APT Groups High Profile Attacks MITRE ATT&CK Tactics Prevention Capabilities so…" at bounding box center [255, 200] width 176 height 165
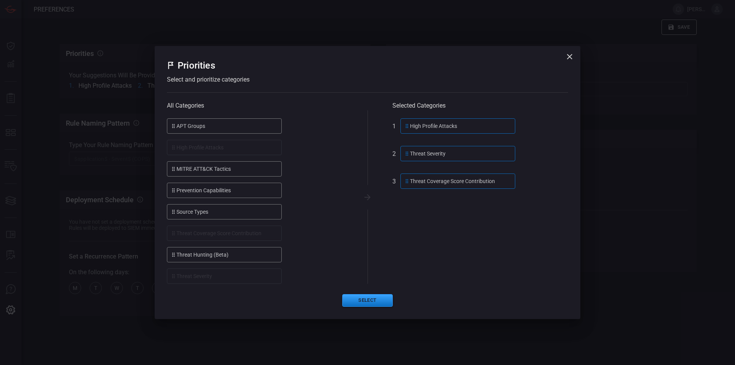
click at [189, 127] on div "APT Groups" at bounding box center [224, 125] width 115 height 15
drag, startPoint x: 163, startPoint y: 127, endPoint x: 201, endPoint y: 130, distance: 37.6
click at [201, 130] on div "Priorities Select and prioritize categories All Categories APT Groups High Prof…" at bounding box center [368, 182] width 426 height 273
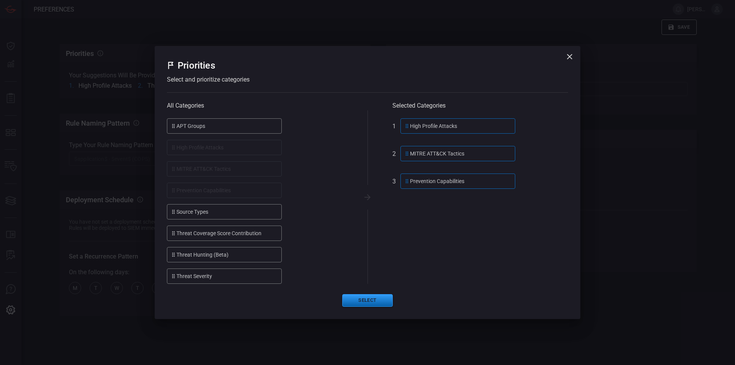
click at [366, 302] on button "Select" at bounding box center [367, 300] width 51 height 13
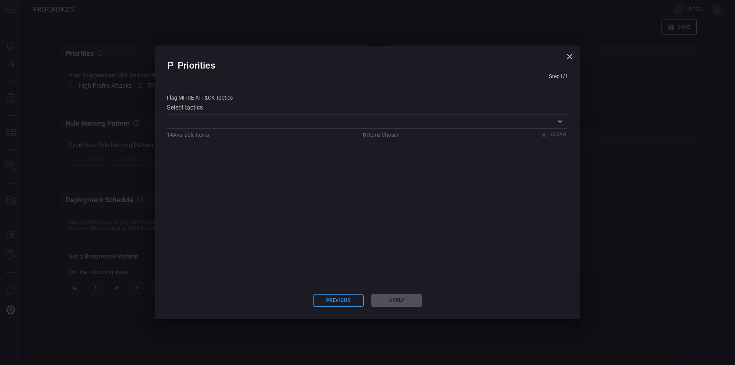
click at [202, 128] on div "​" at bounding box center [367, 121] width 401 height 14
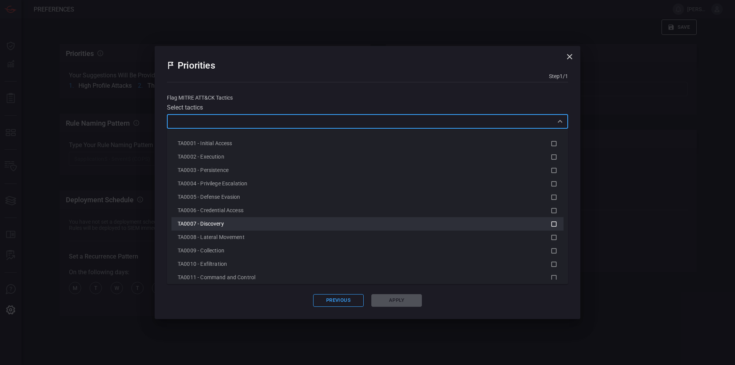
drag, startPoint x: 548, startPoint y: 236, endPoint x: 544, endPoint y: 234, distance: 4.5
click at [550, 236] on icon at bounding box center [553, 237] width 7 height 9
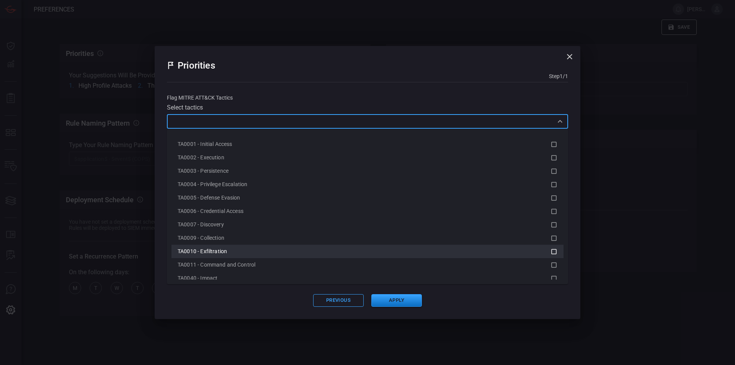
scroll to position [48, 0]
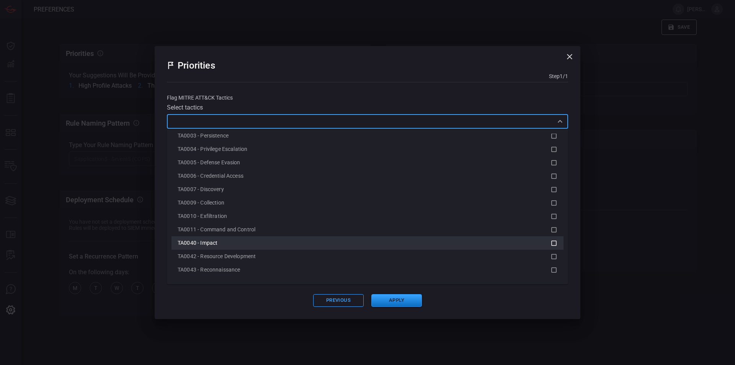
click at [551, 241] on icon at bounding box center [553, 242] width 5 height 5
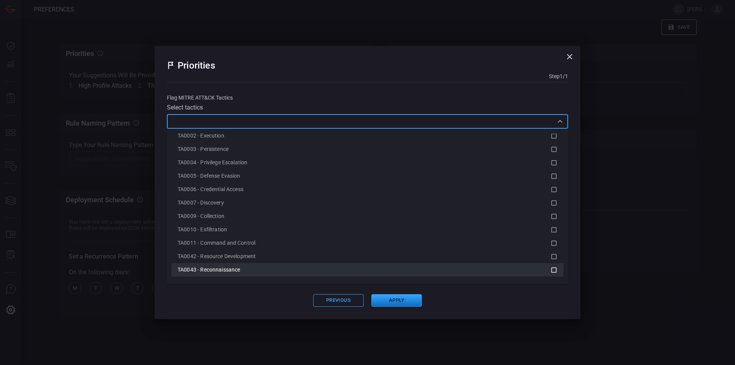
click at [550, 269] on icon at bounding box center [553, 269] width 7 height 9
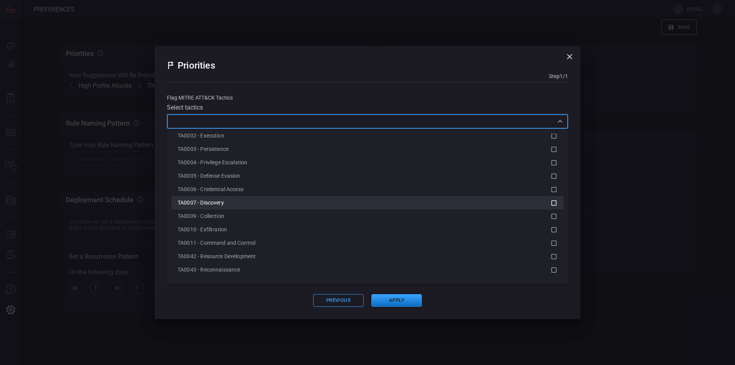
scroll to position [0, 0]
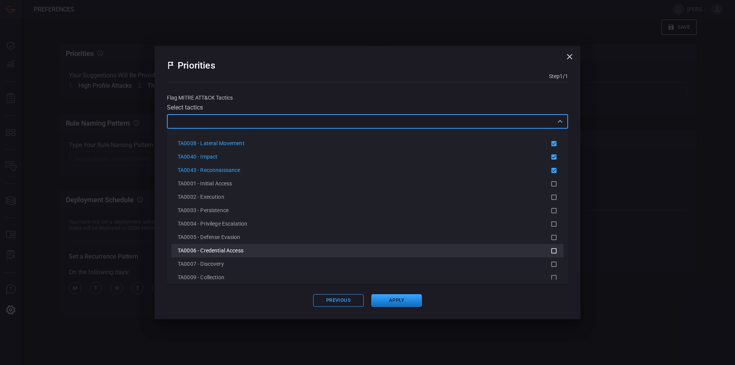
click at [550, 251] on icon at bounding box center [553, 250] width 7 height 9
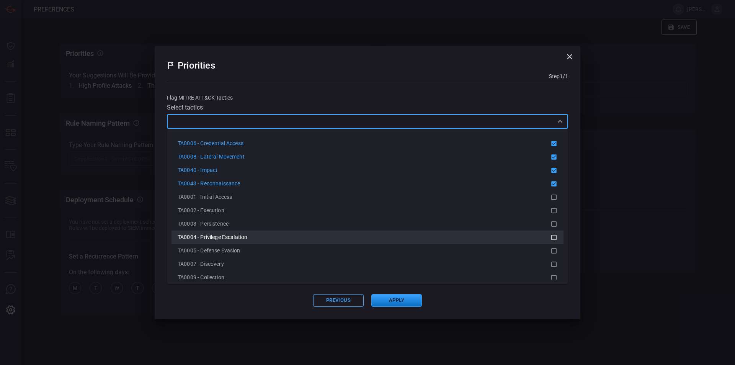
click at [550, 238] on icon at bounding box center [553, 237] width 7 height 9
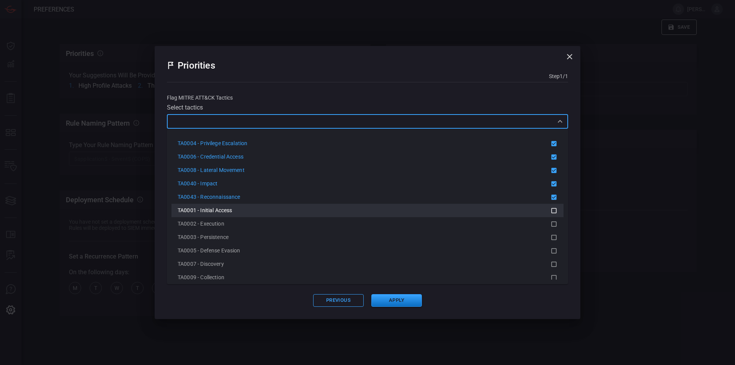
click at [550, 212] on icon at bounding box center [553, 210] width 7 height 9
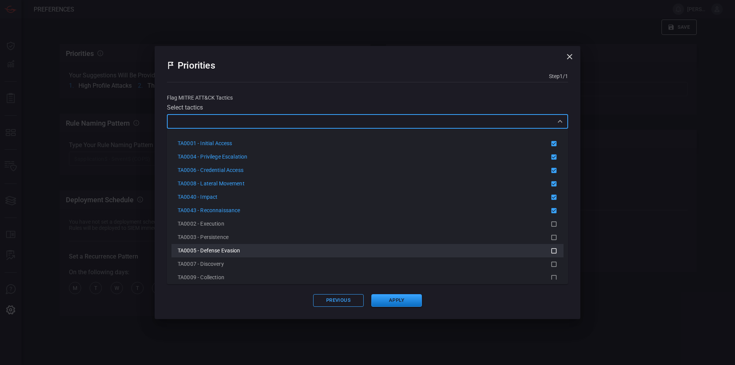
click at [550, 248] on icon at bounding box center [553, 250] width 7 height 9
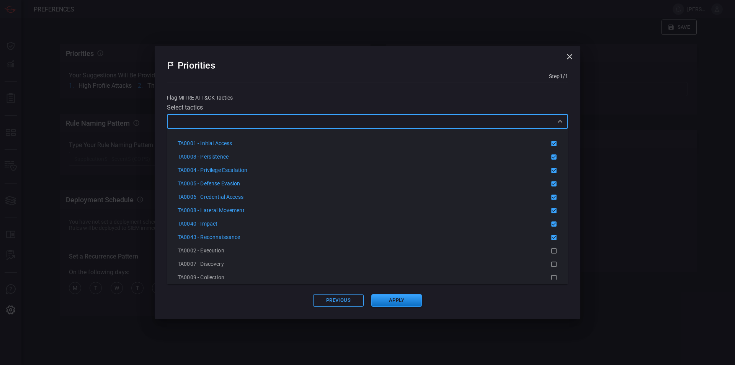
click at [550, 248] on icon at bounding box center [553, 250] width 7 height 9
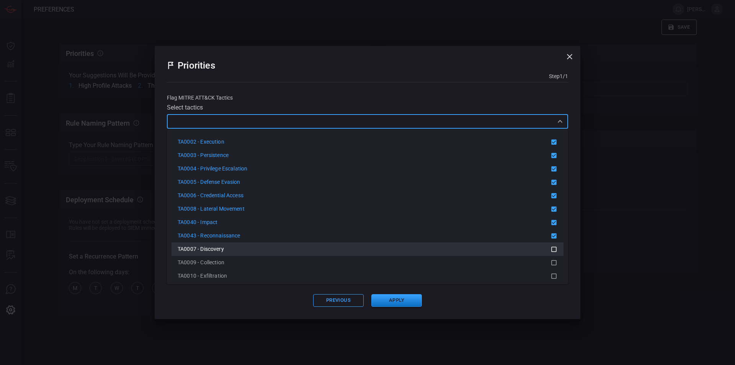
scroll to position [48, 0]
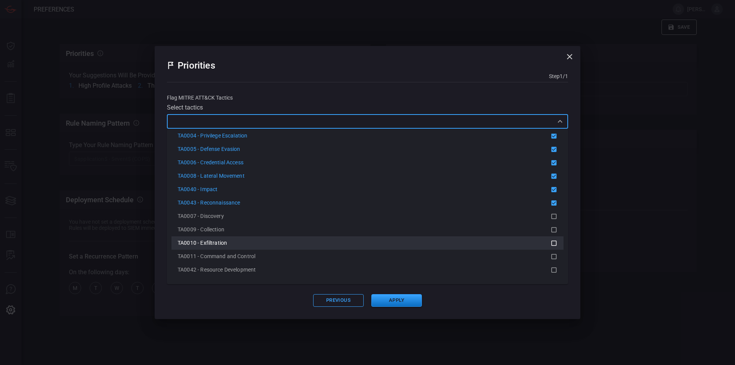
click at [538, 239] on div "TA0010 - Exfiltration" at bounding box center [364, 243] width 373 height 8
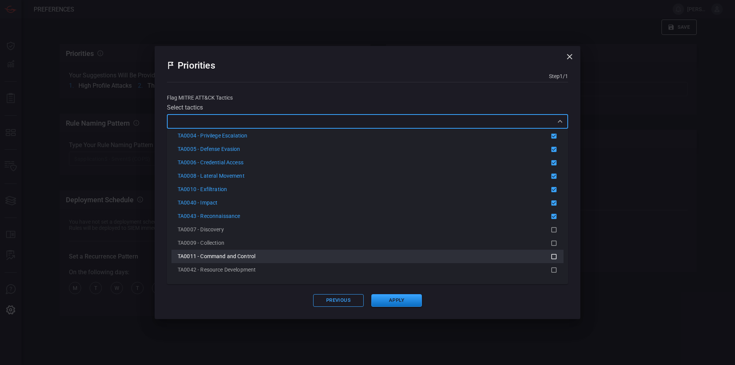
click at [537, 254] on div "TA0011 - Command and Control" at bounding box center [364, 256] width 373 height 8
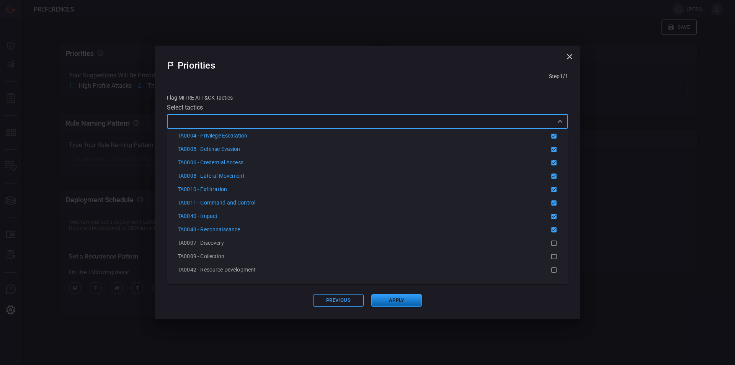
click at [395, 297] on button "Apply" at bounding box center [396, 300] width 51 height 13
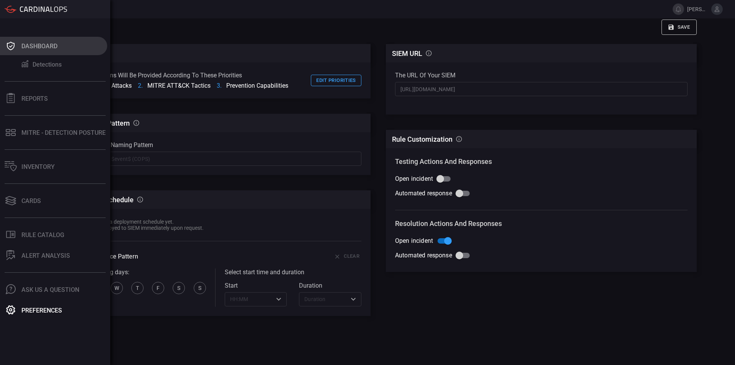
click at [16, 51] on icon at bounding box center [11, 46] width 12 height 11
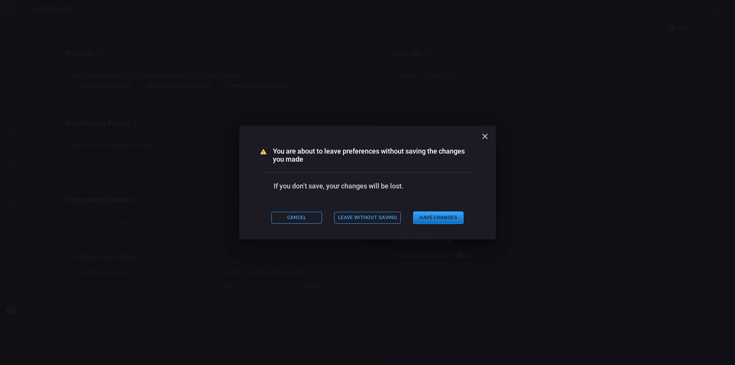
click at [445, 226] on div "You are about to leave preferences without saving the changes you made If you d…" at bounding box center [367, 183] width 256 height 114
click at [447, 221] on button "Save Changes" at bounding box center [438, 217] width 51 height 13
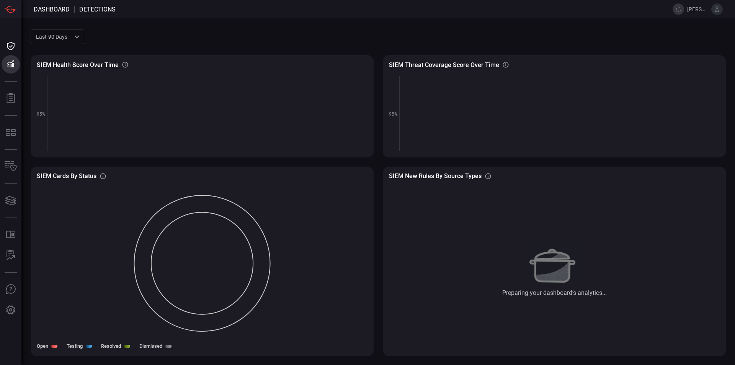
click at [718, 11] on icon at bounding box center [716, 9] width 7 height 7
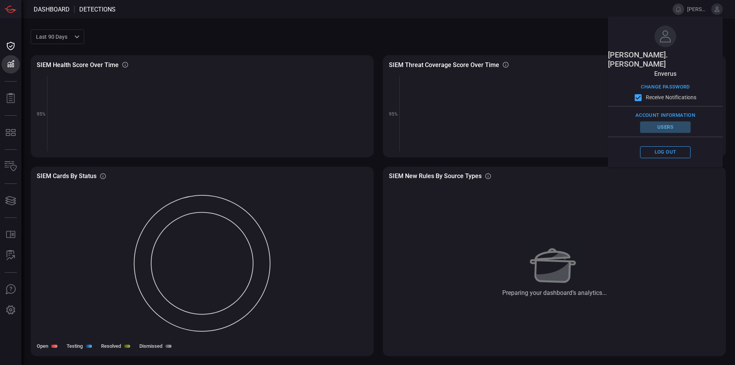
click at [664, 121] on button "Users" at bounding box center [665, 127] width 51 height 12
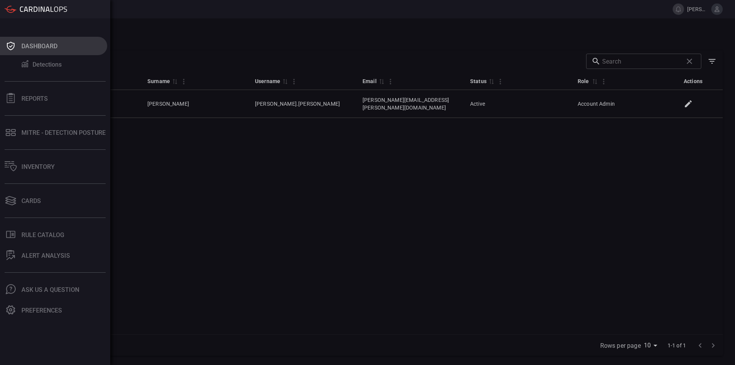
click at [10, 46] on icon at bounding box center [11, 46] width 8 height 8
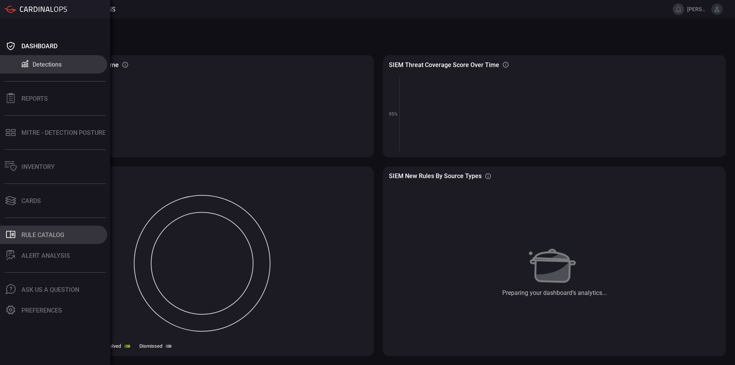
click at [50, 232] on div "Rule Catalog" at bounding box center [42, 234] width 43 height 7
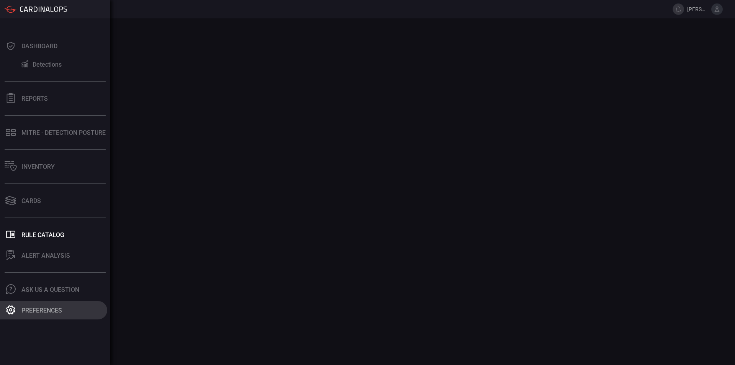
click at [20, 309] on button "Preferences" at bounding box center [53, 310] width 107 height 18
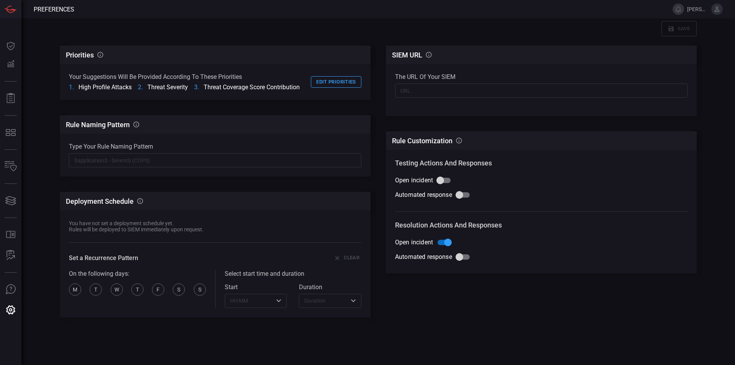
scroll to position [28, 0]
click at [428, 91] on input "text" at bounding box center [541, 89] width 292 height 14
click at [417, 88] on input "text" at bounding box center [541, 89] width 292 height 14
paste input "[URL][DOMAIN_NAME]"
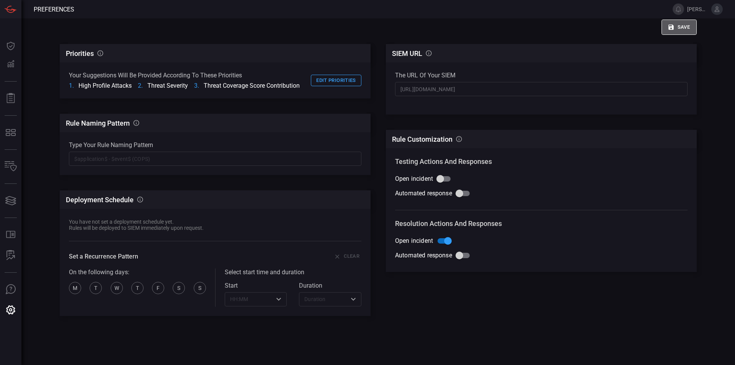
scroll to position [0, 0]
click at [675, 28] on button "Save" at bounding box center [678, 27] width 35 height 15
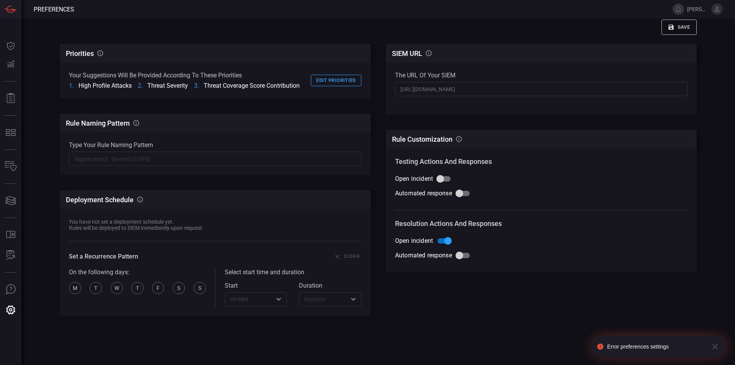
click at [502, 90] on input "[URL][DOMAIN_NAME]" at bounding box center [541, 89] width 292 height 14
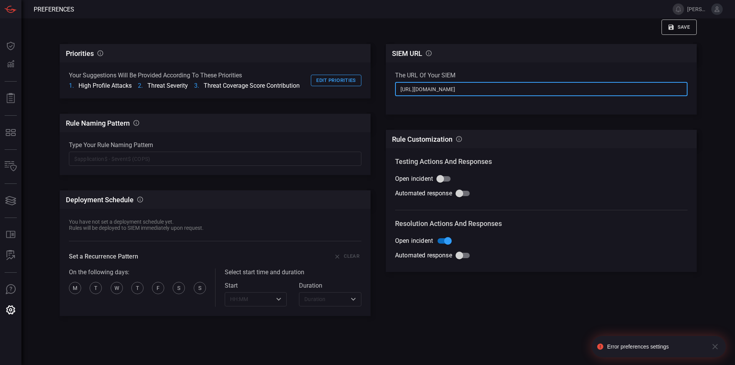
paste input "HubsExtension/BrowseResource.ReactView/resourceType/microsoft.securityinsightsa…"
type input "[URL][DOMAIN_NAME]"
click at [672, 28] on button "Save" at bounding box center [678, 27] width 35 height 15
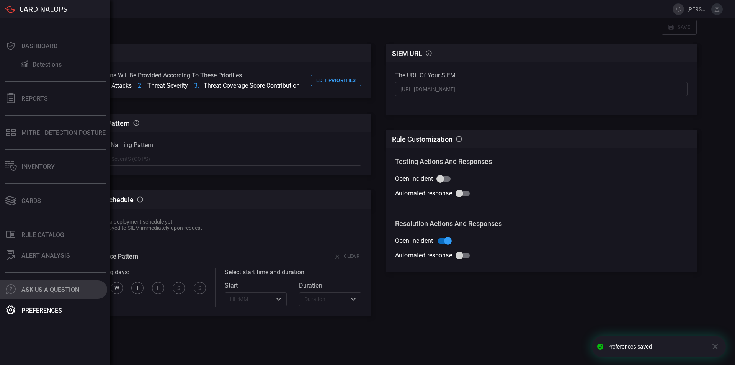
click at [19, 289] on button ".cls-1 { fill: #6d6d74; } .cls-2 { clip-path: url(#clippath); } .cls-3 { fill: …" at bounding box center [53, 289] width 107 height 18
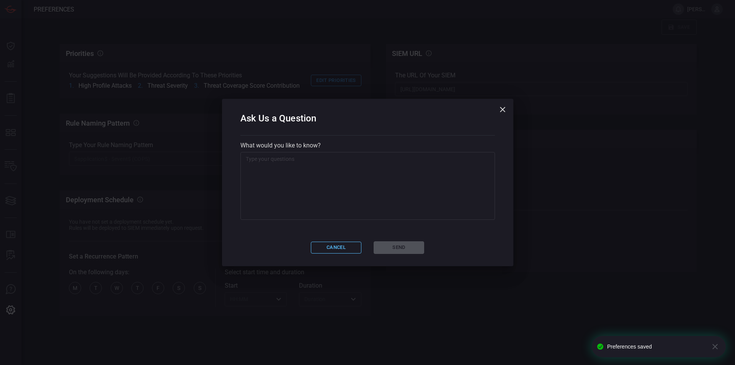
click at [321, 251] on button "Cancel" at bounding box center [336, 247] width 51 height 12
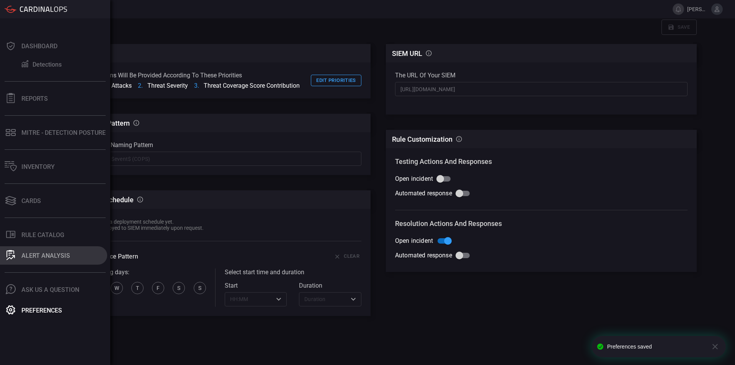
click at [29, 251] on button "ALERT ANALYSIS" at bounding box center [53, 255] width 107 height 18
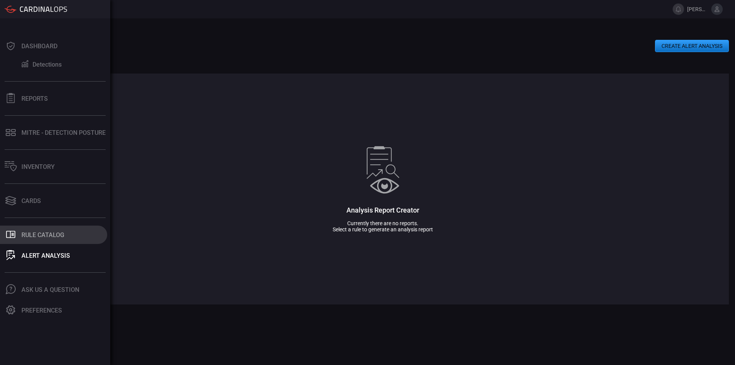
click at [21, 236] on button ".st0_rule_catalog_icon{fill: currentColor;} Rule Catalog" at bounding box center [53, 234] width 107 height 18
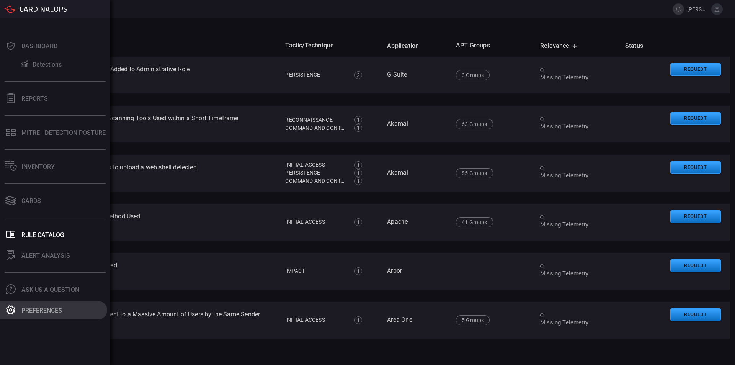
click at [36, 307] on div "Preferences" at bounding box center [41, 310] width 41 height 7
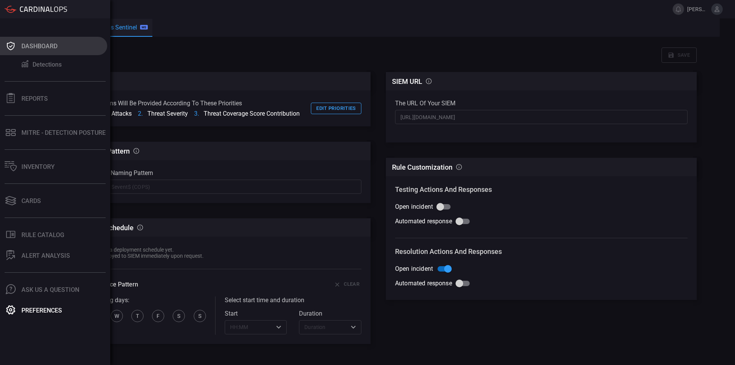
click at [42, 49] on div "Dashboard" at bounding box center [39, 45] width 36 height 7
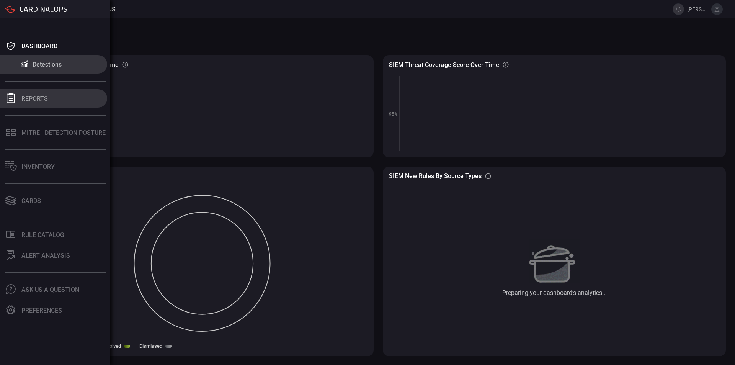
click at [22, 94] on button "Reports" at bounding box center [53, 98] width 107 height 18
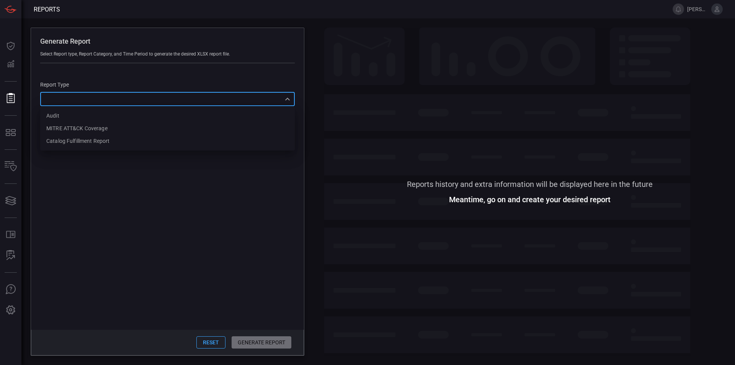
click at [73, 99] on div "​ Audit MITRE ATT&CK Coverage Catalog fulfillment report ​" at bounding box center [167, 99] width 254 height 14
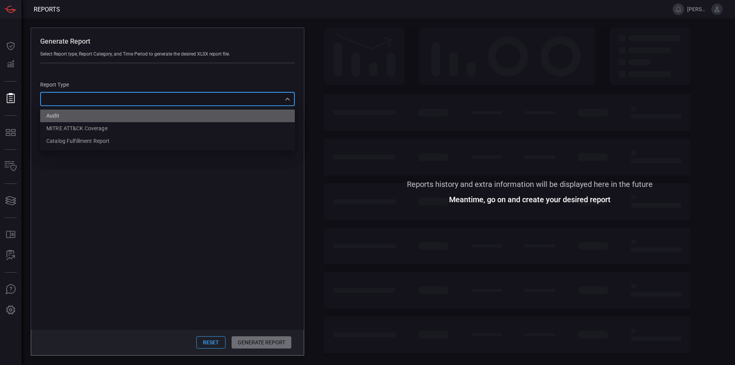
click at [75, 119] on li "Audit" at bounding box center [167, 115] width 254 height 13
type input "Audit"
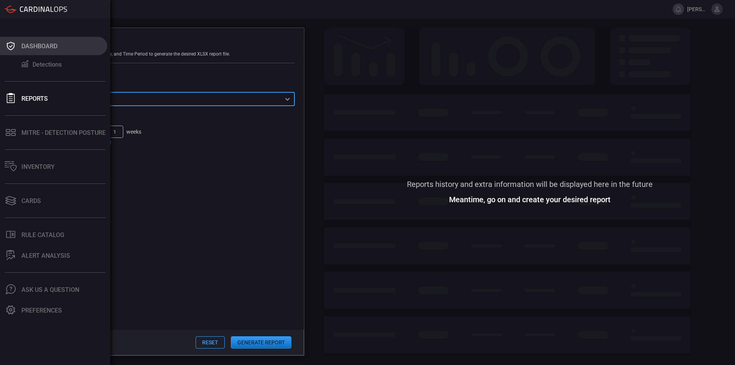
click at [23, 51] on button "Dashboard" at bounding box center [53, 46] width 107 height 18
